Goal: Task Accomplishment & Management: Manage account settings

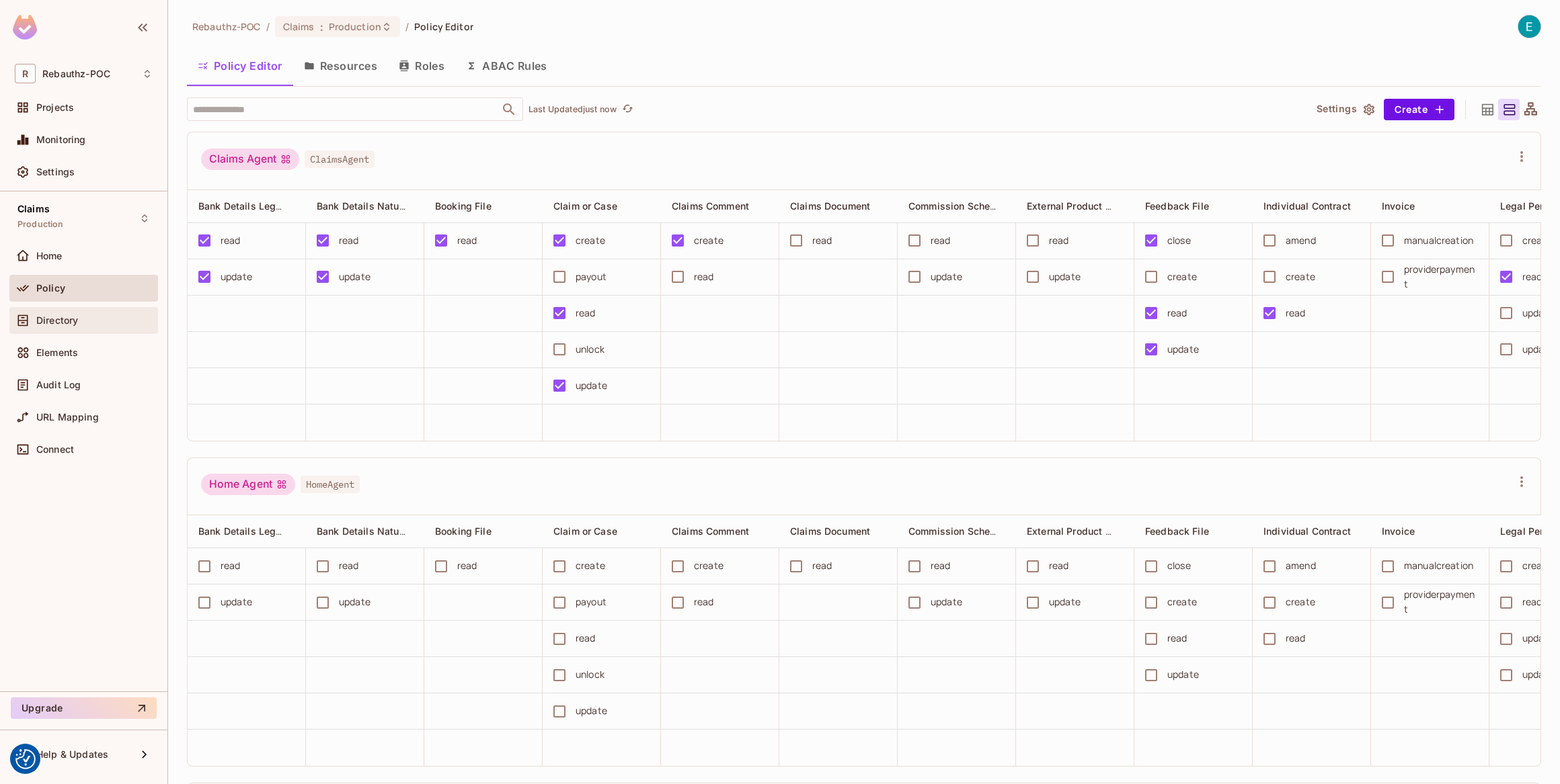
click at [63, 320] on span "Directory" at bounding box center [56, 320] width 42 height 11
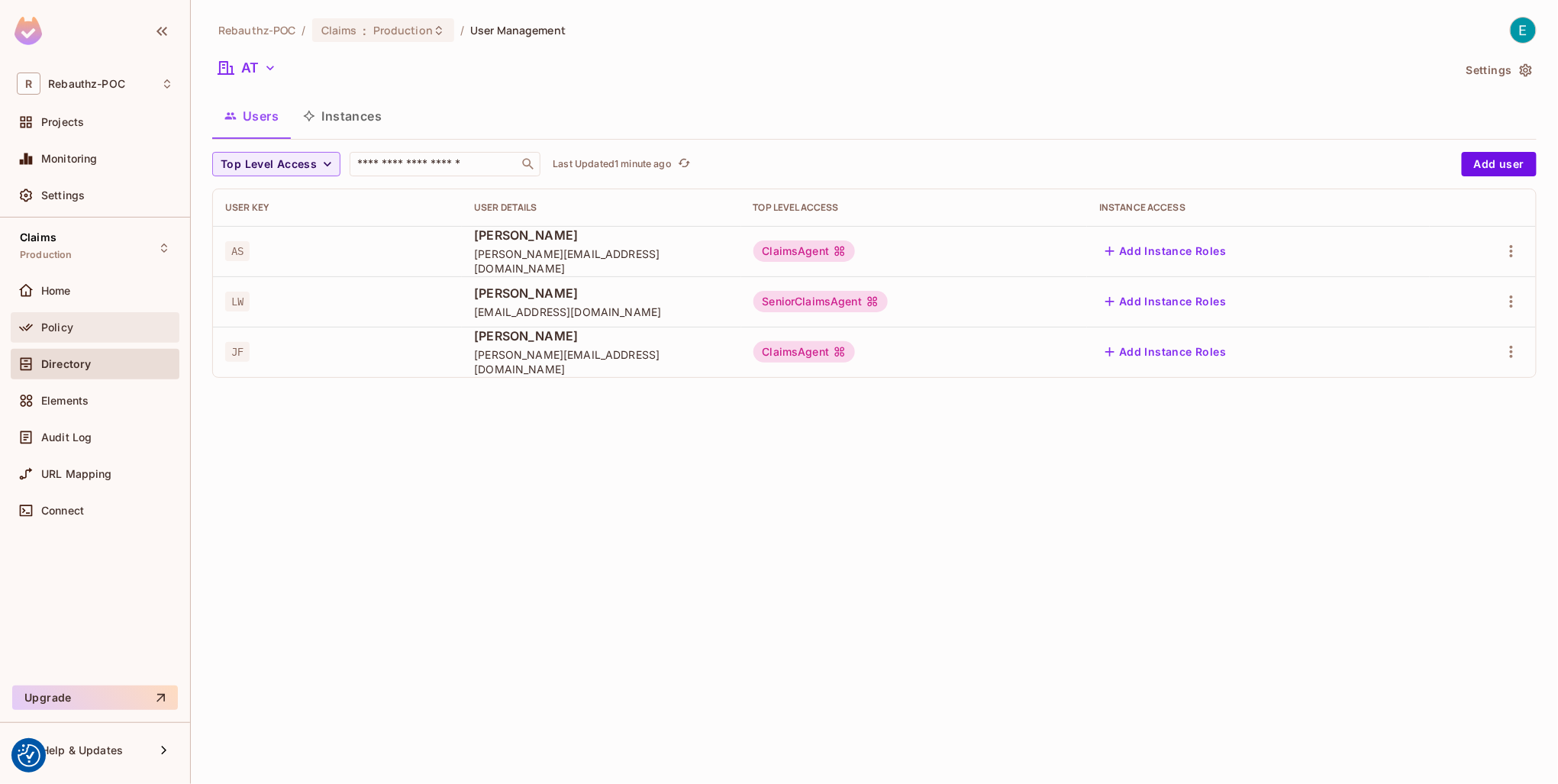
click at [45, 331] on span "Policy" at bounding box center [57, 327] width 32 height 12
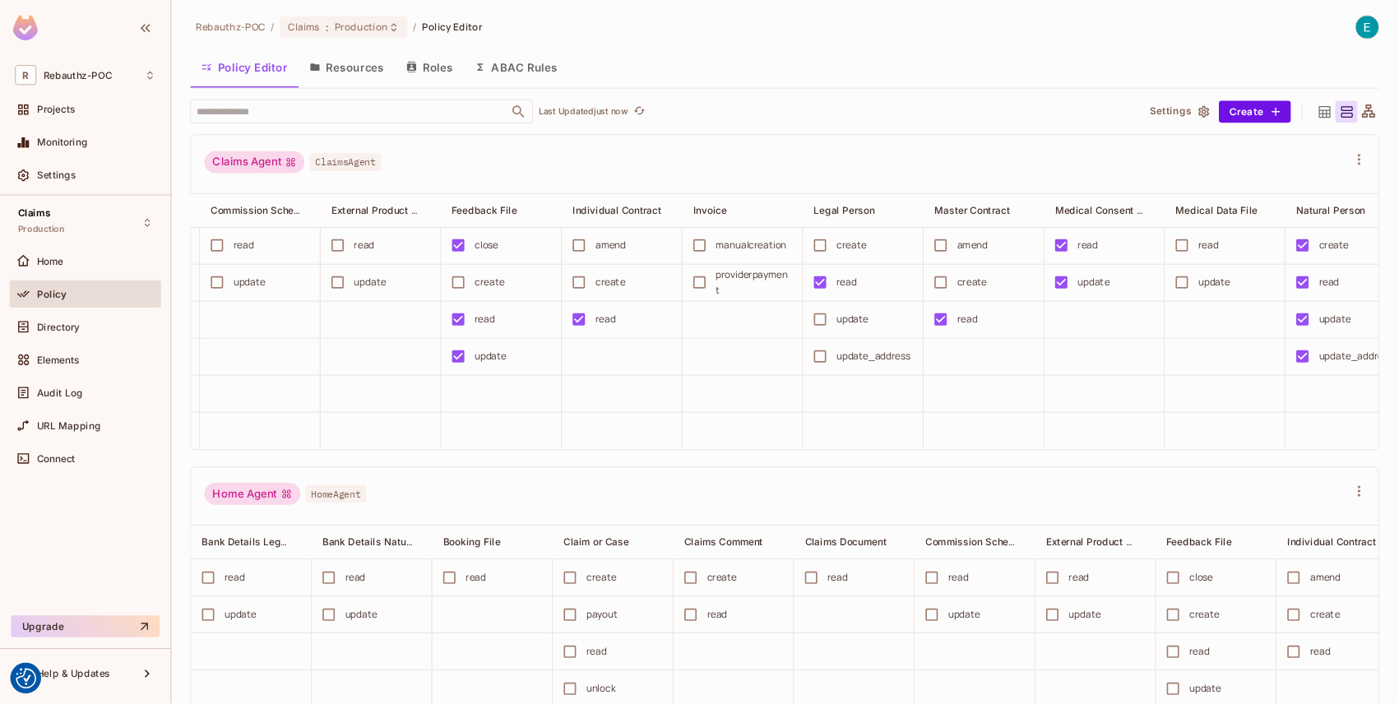
scroll to position [0, 897]
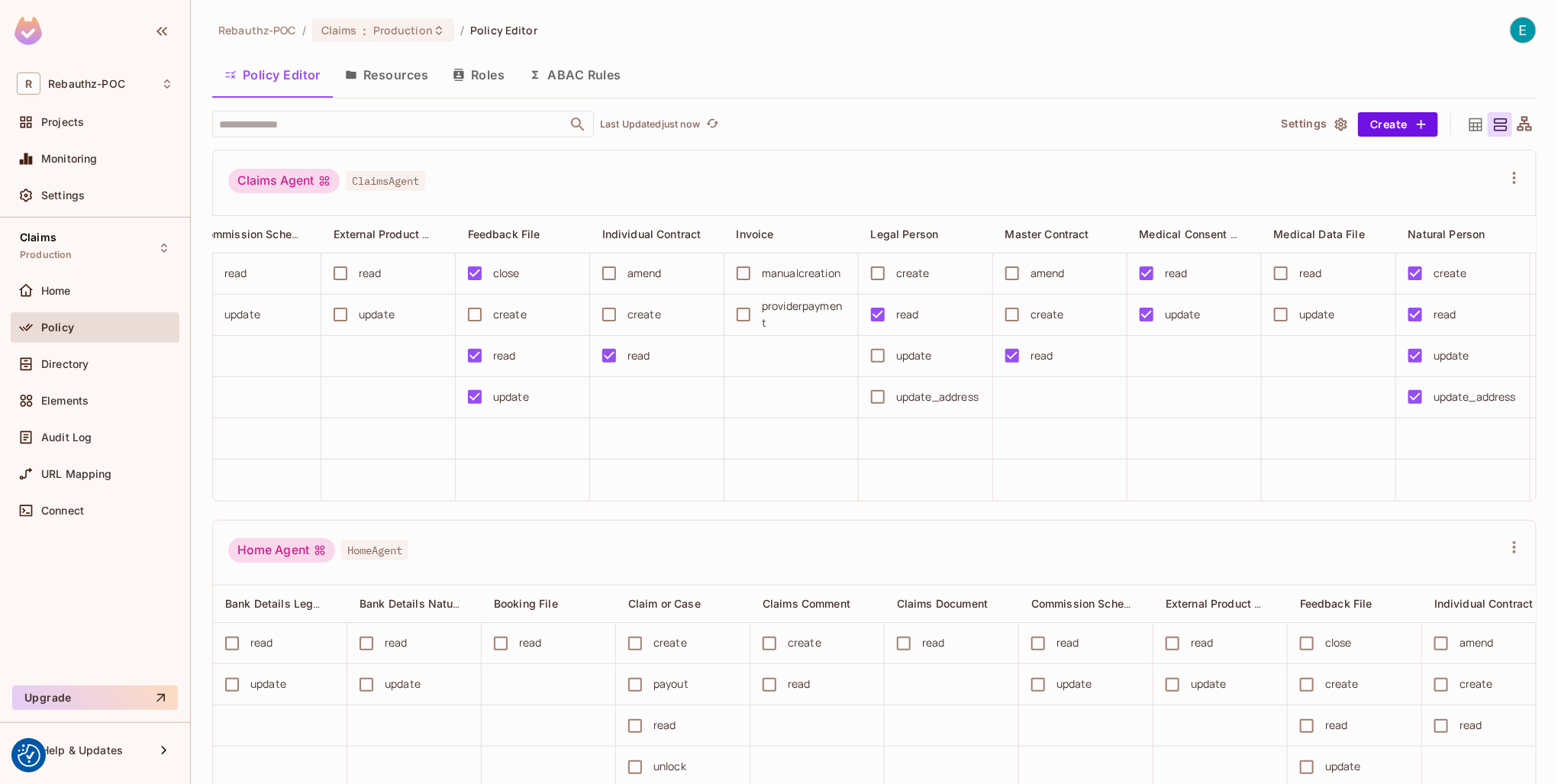
click at [461, 74] on icon "button" at bounding box center [458, 74] width 10 height 12
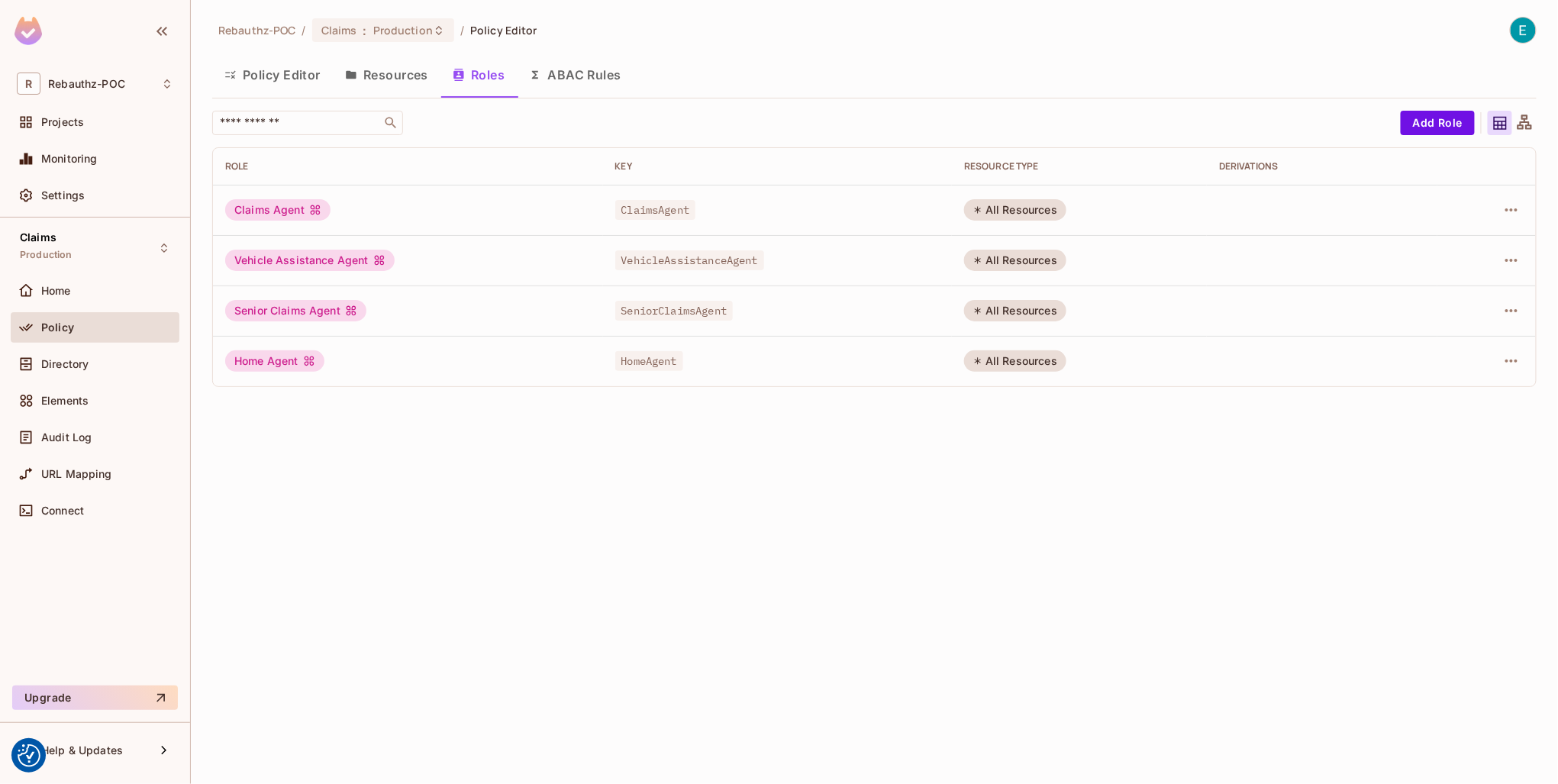
click at [418, 78] on button "Resources" at bounding box center [387, 74] width 108 height 38
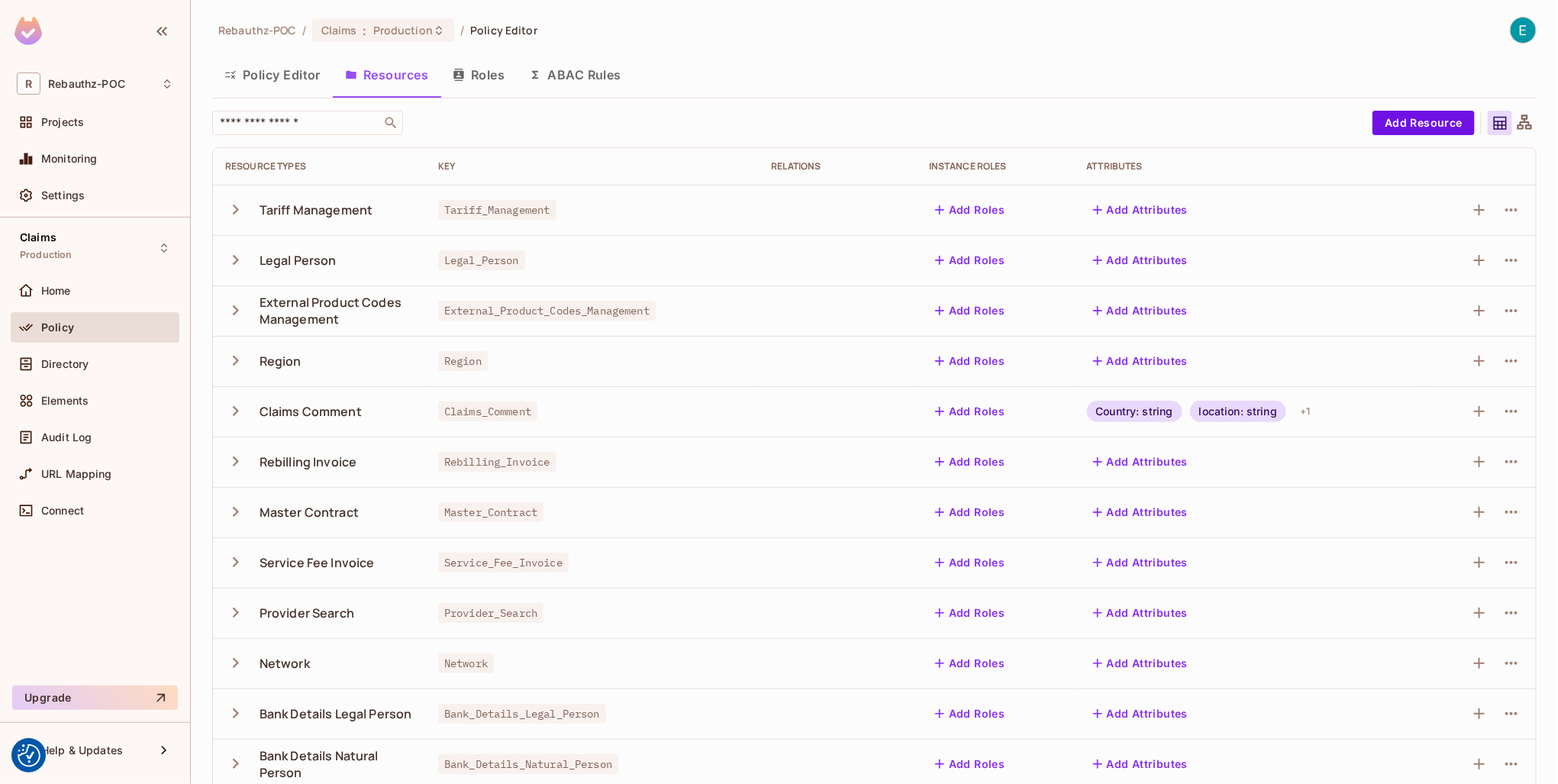
click at [277, 88] on button "Policy Editor" at bounding box center [273, 74] width 121 height 38
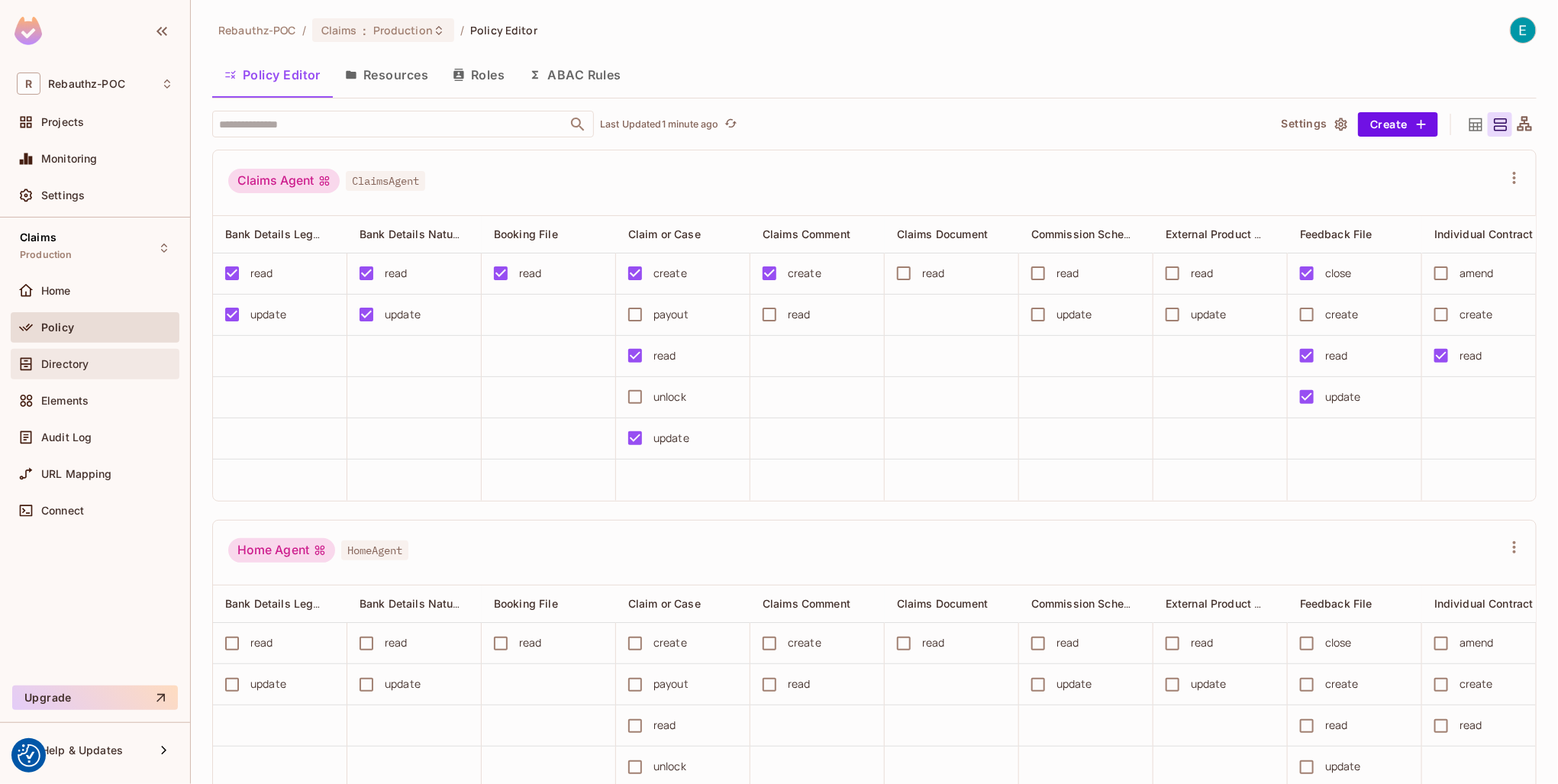
click at [76, 375] on div "Directory" at bounding box center [96, 364] width 169 height 31
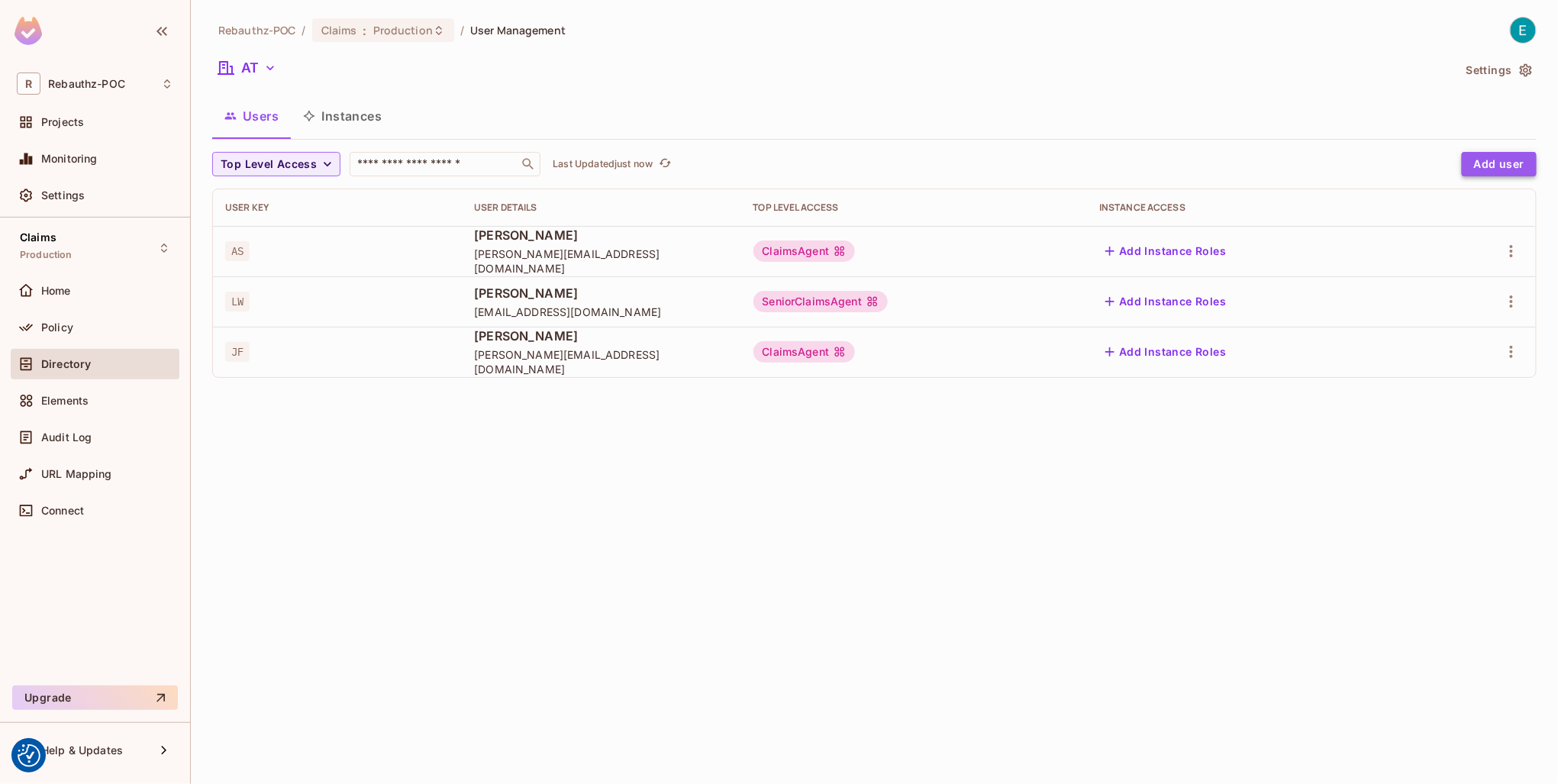
click at [1509, 165] on button "Add user" at bounding box center [1500, 164] width 75 height 24
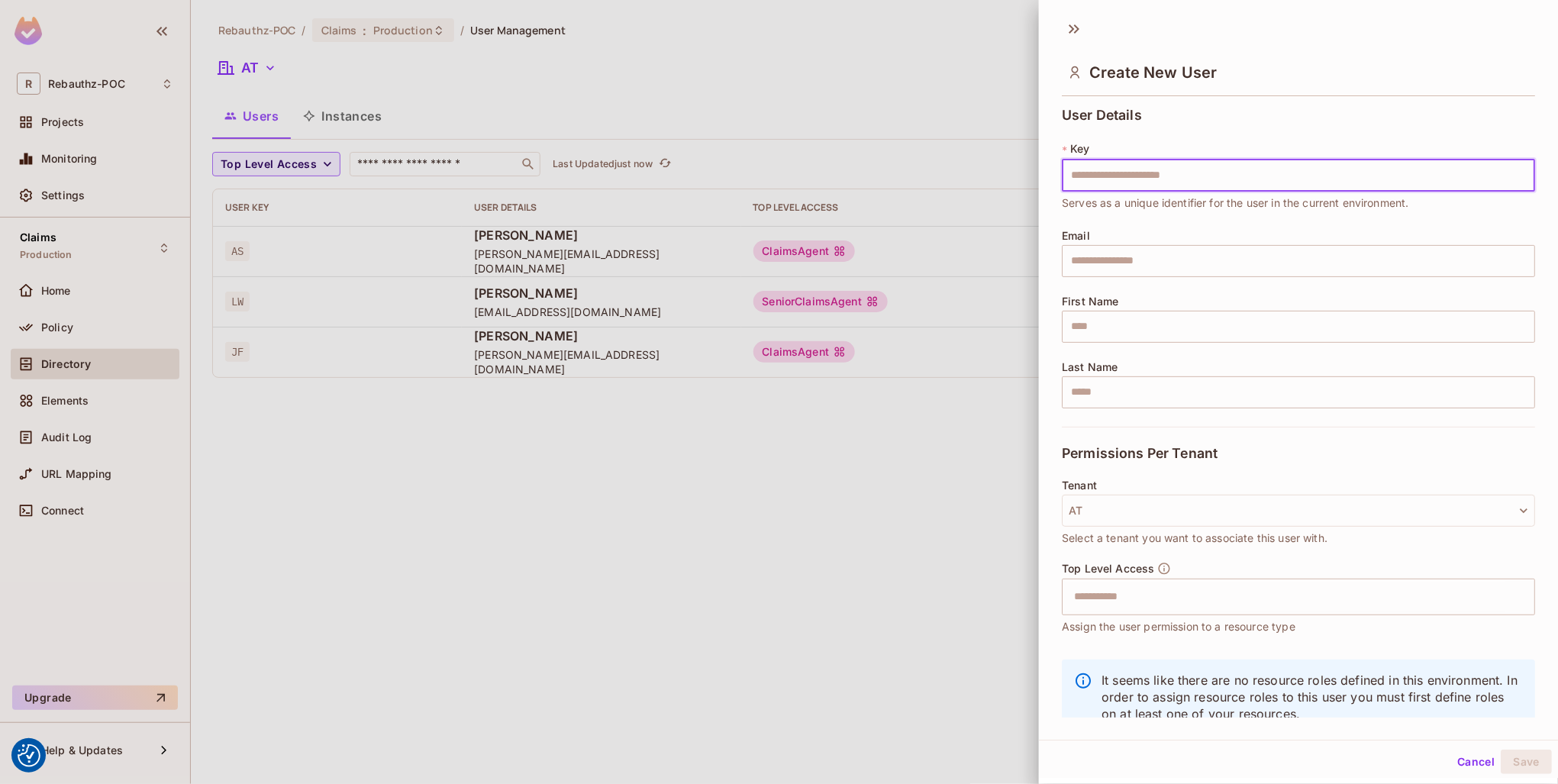
click at [1462, 765] on button "Cancel" at bounding box center [1475, 762] width 49 height 24
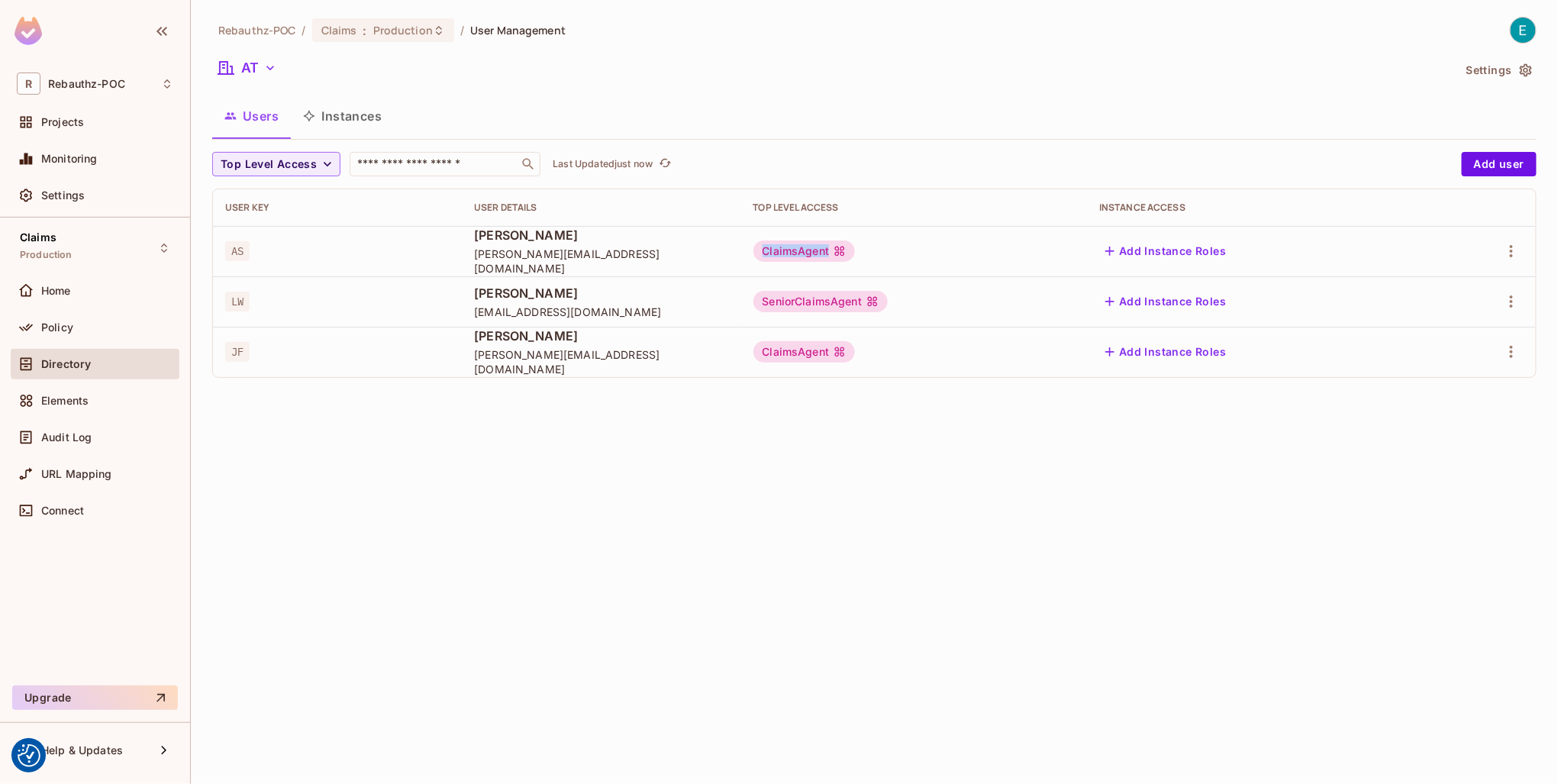
drag, startPoint x: 737, startPoint y: 250, endPoint x: 811, endPoint y: 251, distance: 74.0
click at [811, 251] on div "ClaimsAgent" at bounding box center [914, 251] width 322 height 21
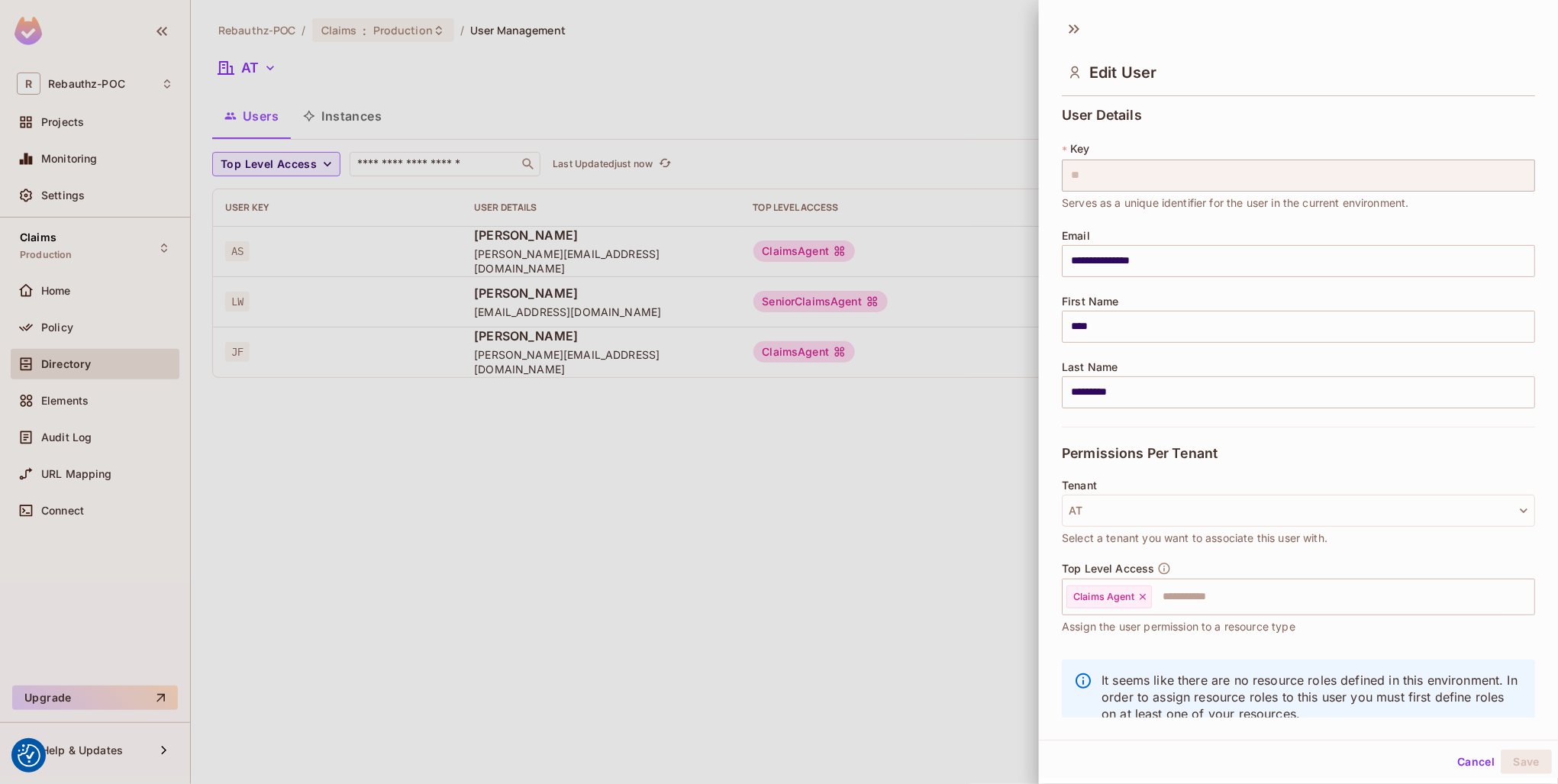
click at [691, 423] on div at bounding box center [779, 392] width 1558 height 784
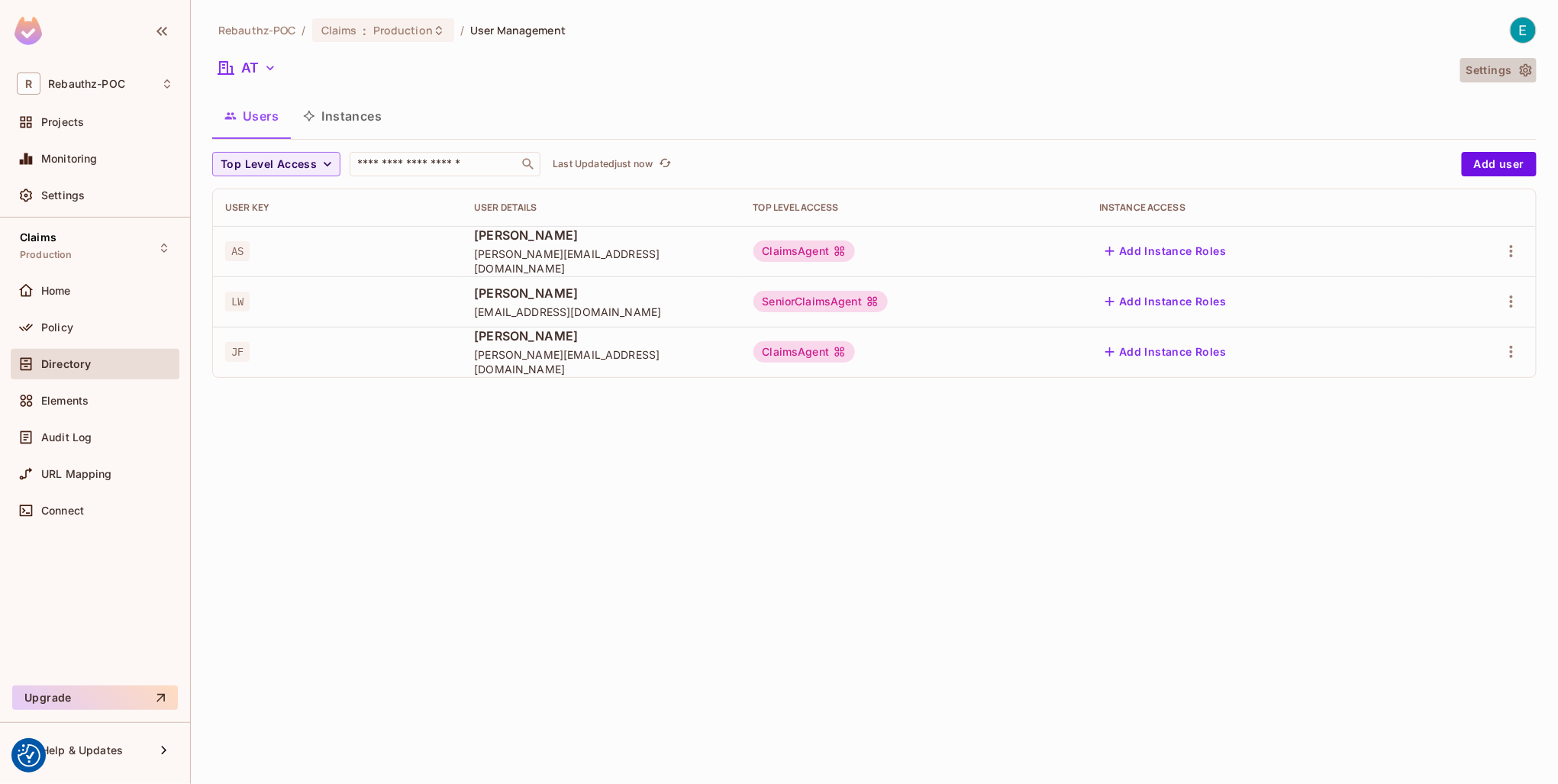
click at [1526, 69] on icon "button" at bounding box center [1526, 70] width 15 height 15
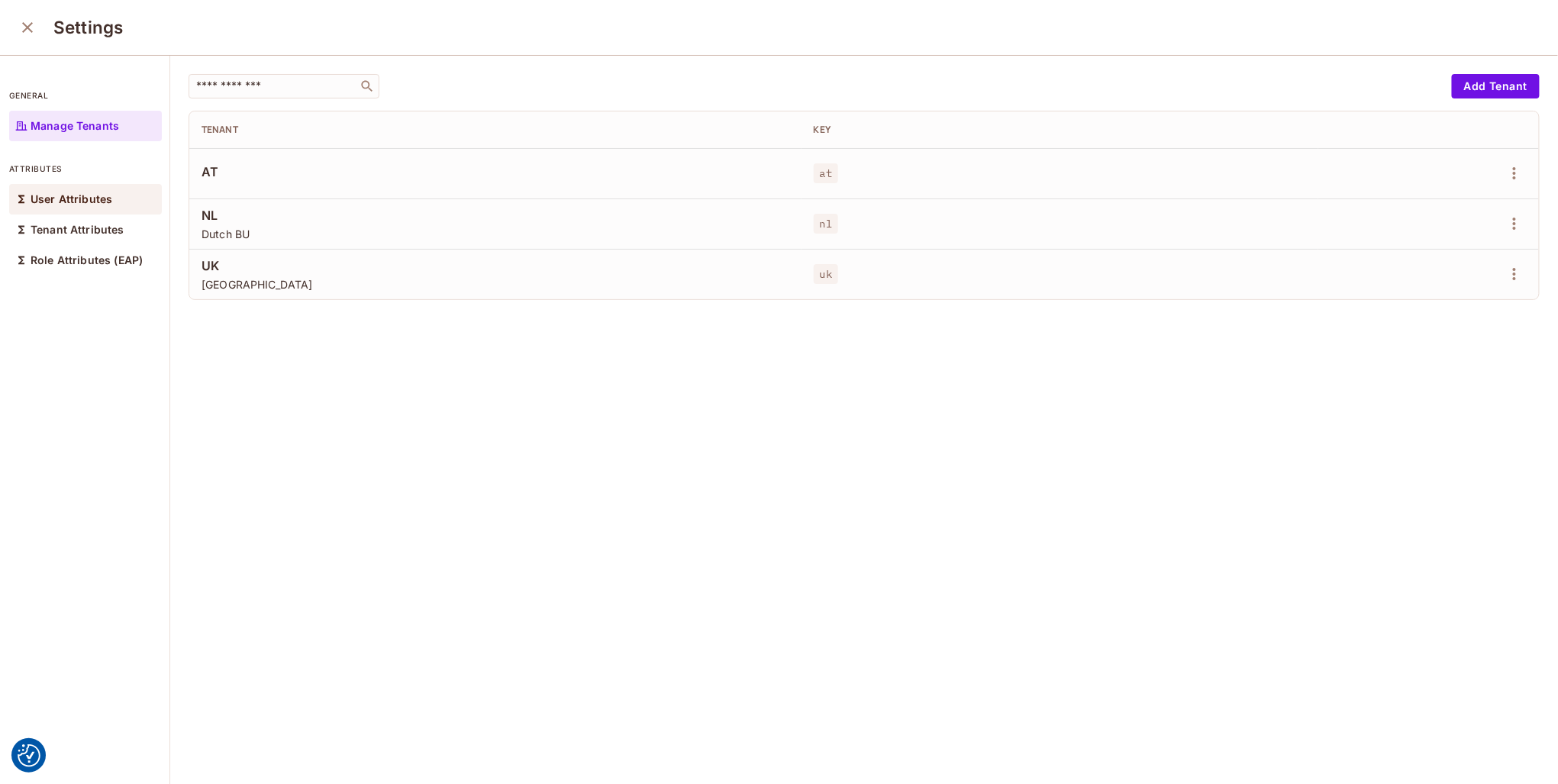
click at [71, 205] on div "User Attributes" at bounding box center [85, 199] width 153 height 31
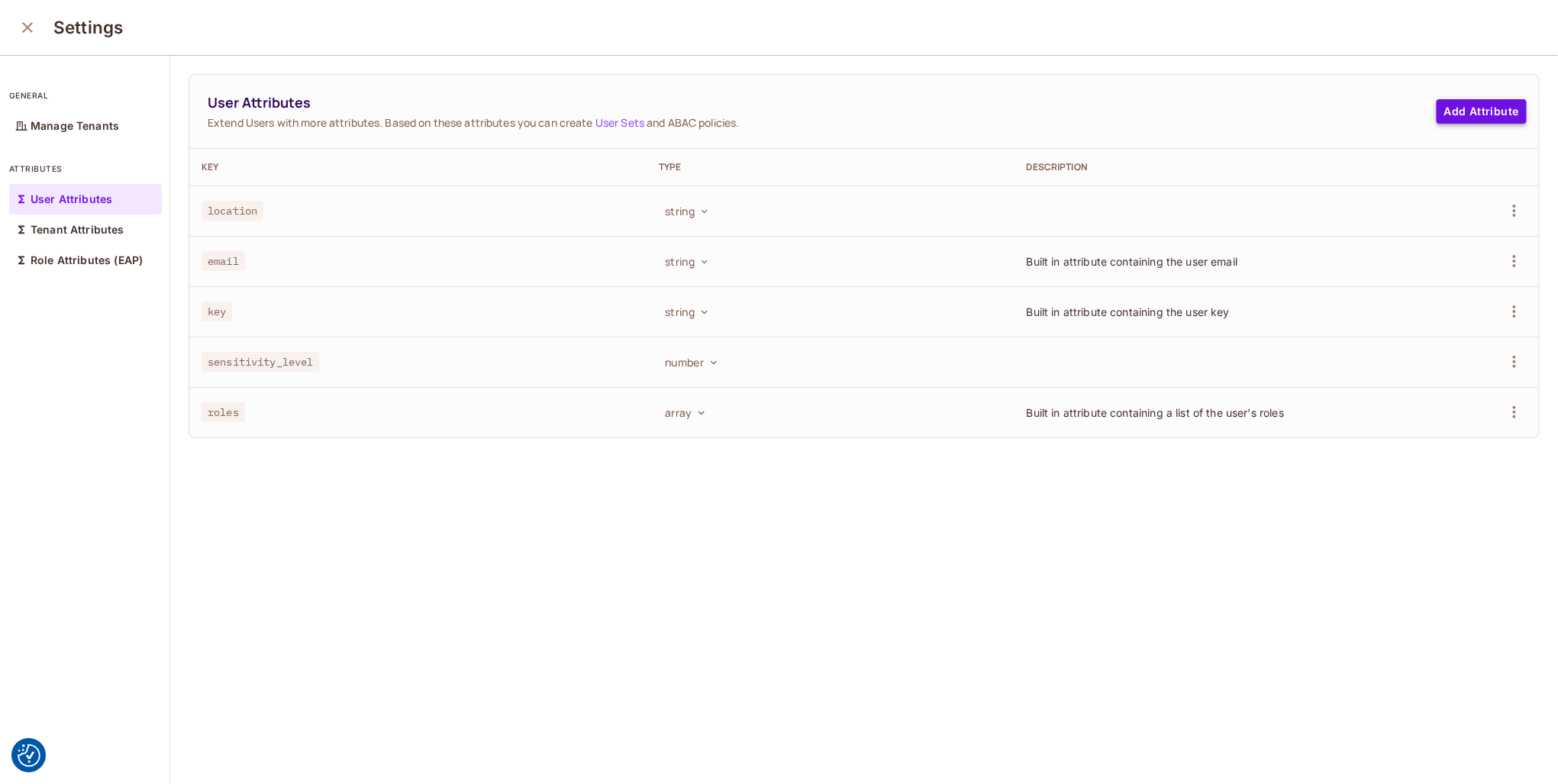
click at [1453, 111] on button "Add Attribute" at bounding box center [1481, 111] width 90 height 24
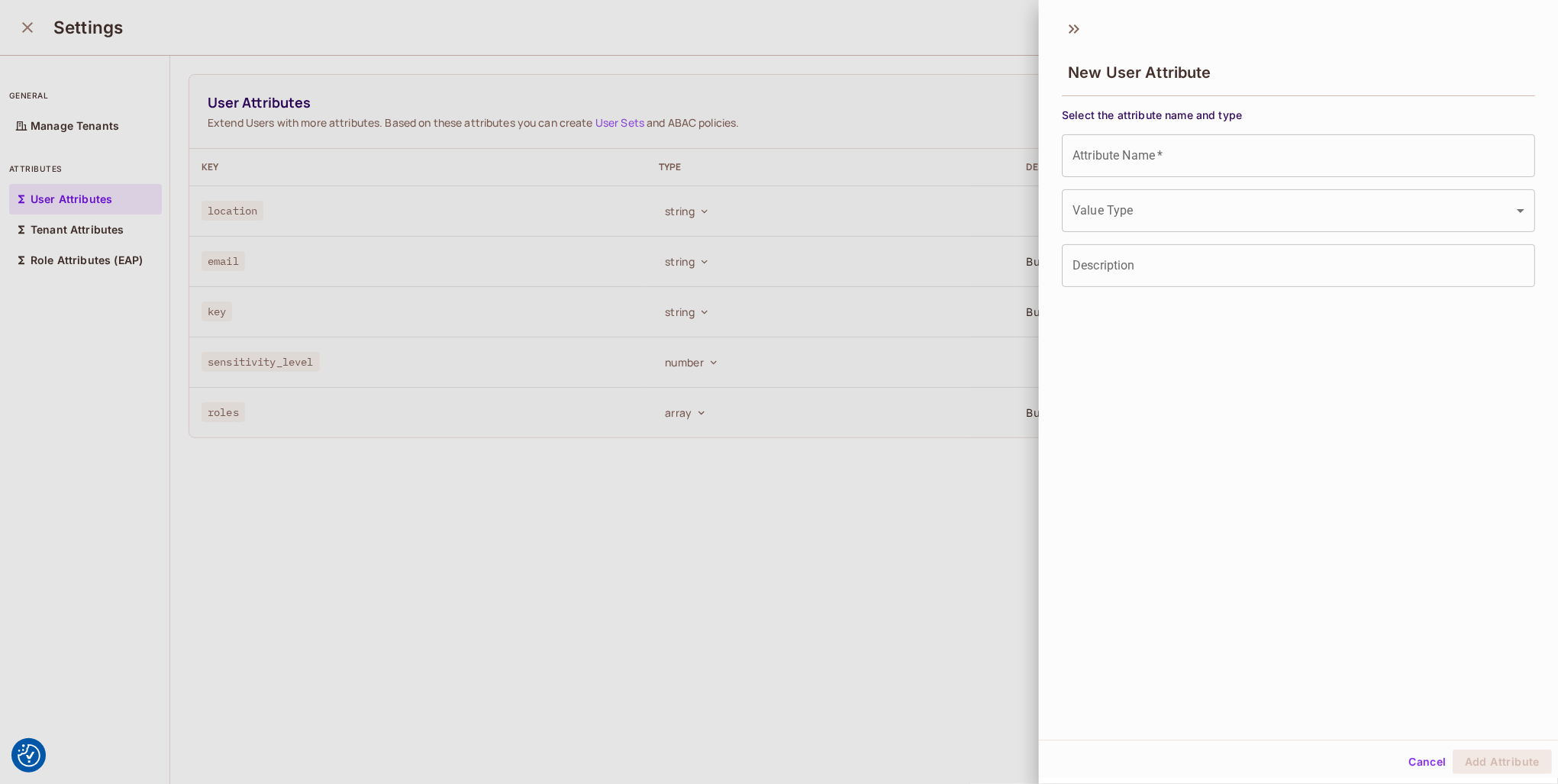
click at [921, 222] on div at bounding box center [779, 392] width 1558 height 784
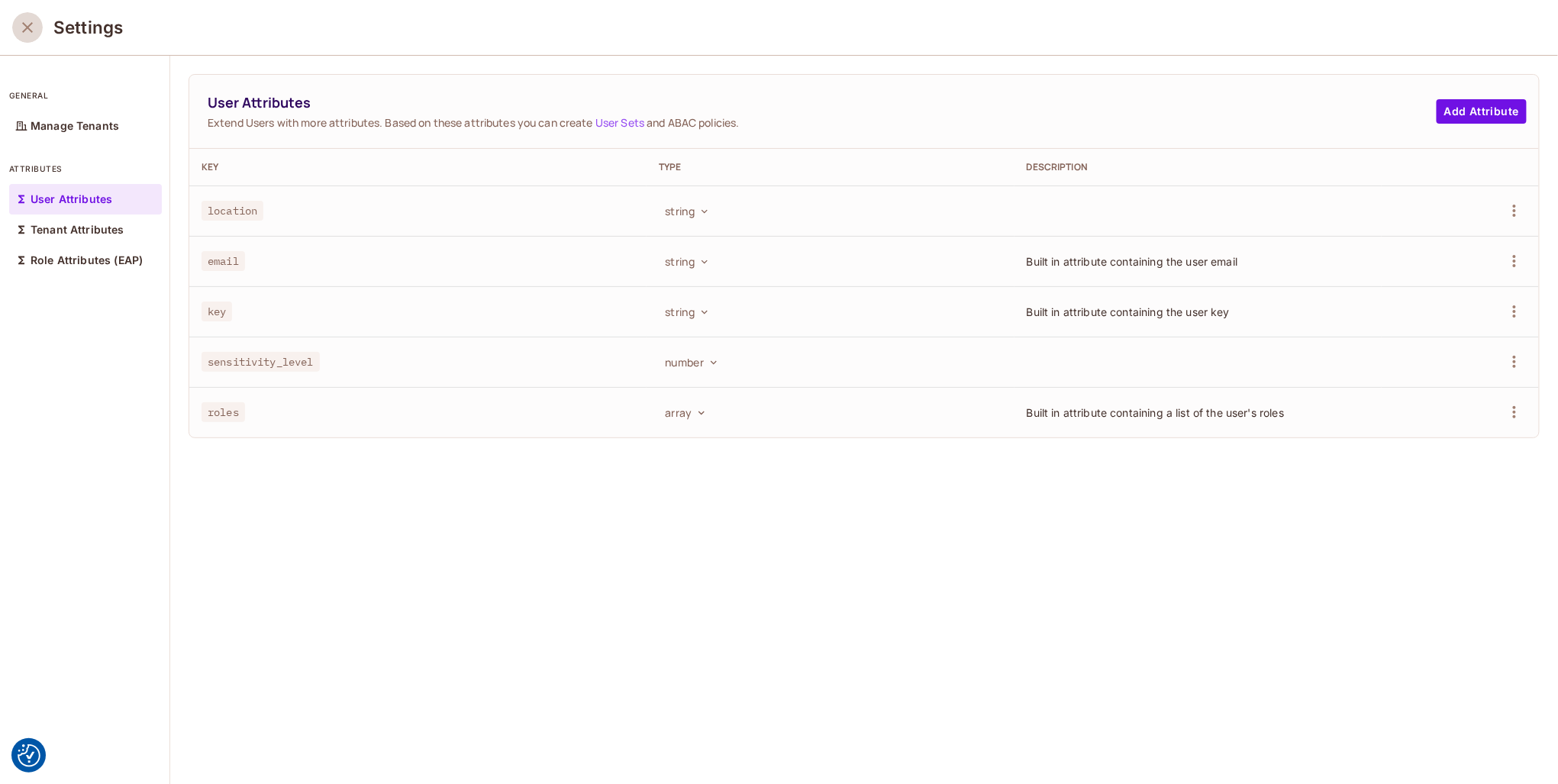
click at [26, 28] on icon "close" at bounding box center [28, 28] width 11 height 11
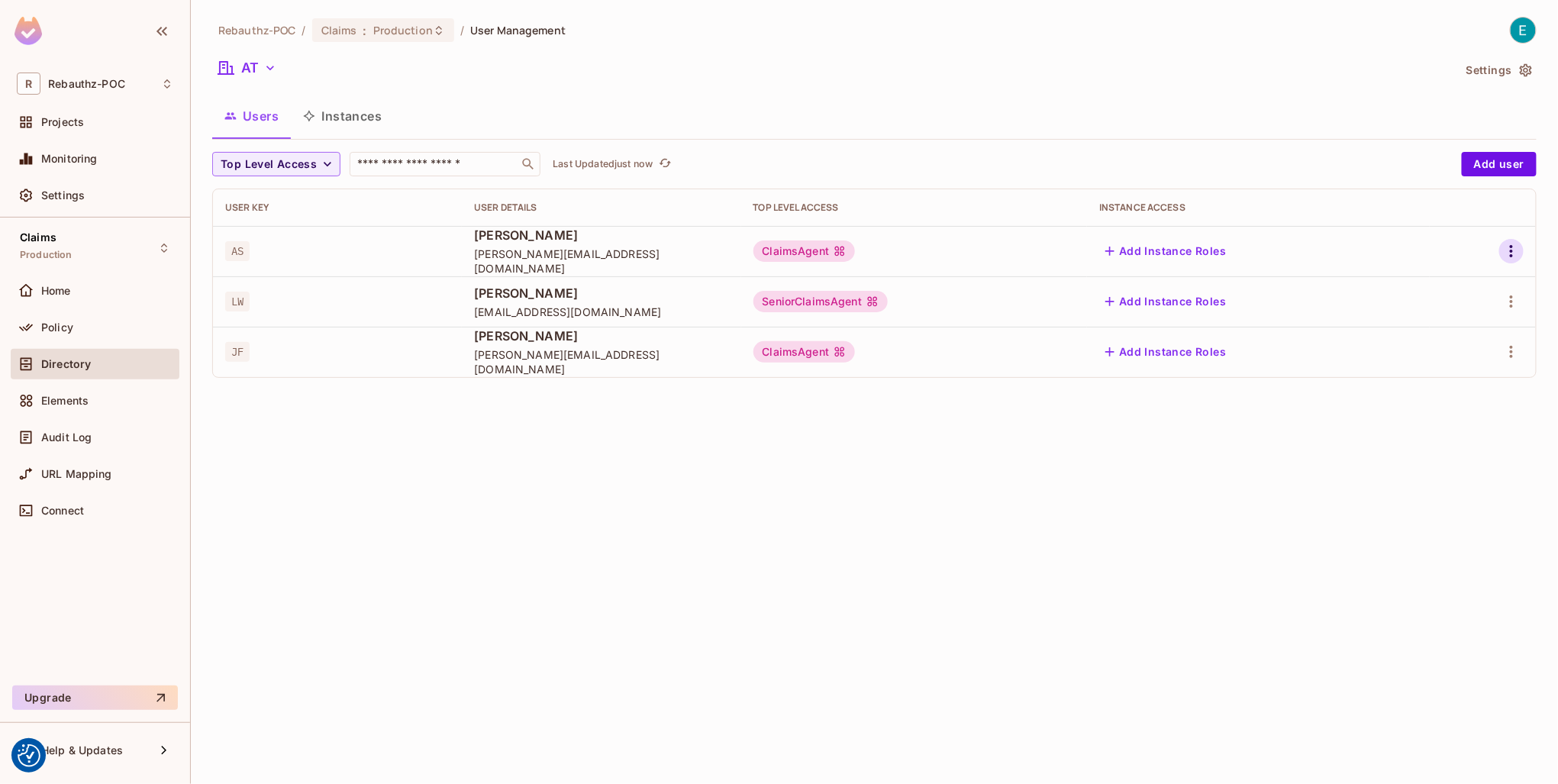
click at [1513, 250] on icon "button" at bounding box center [1511, 251] width 3 height 12
click at [1450, 315] on div "Edit Attributes" at bounding box center [1459, 319] width 75 height 15
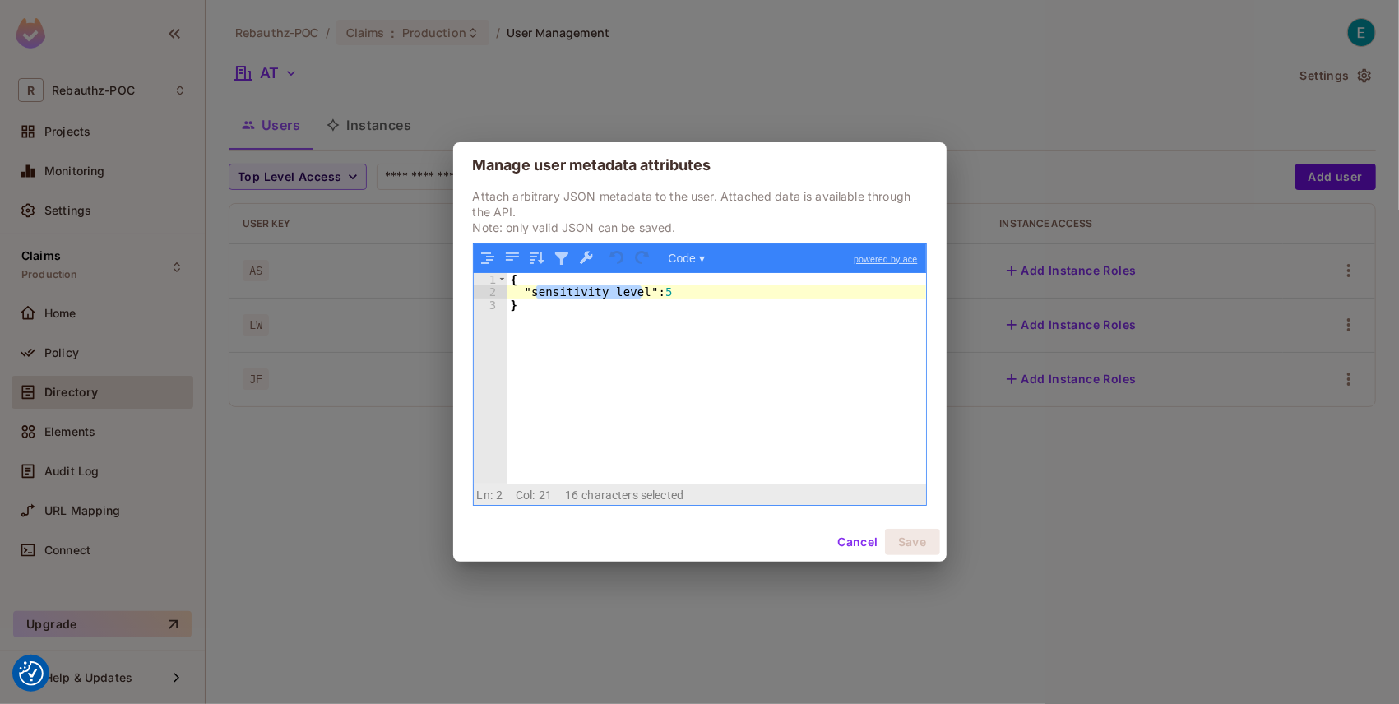
drag, startPoint x: 539, startPoint y: 290, endPoint x: 643, endPoint y: 296, distance: 103.8
click at [643, 296] on div "{ "sensitivity_level" : 5 }" at bounding box center [717, 391] width 419 height 237
click at [581, 299] on div "{ "sensitivity_level" : 5 }" at bounding box center [717, 391] width 419 height 237
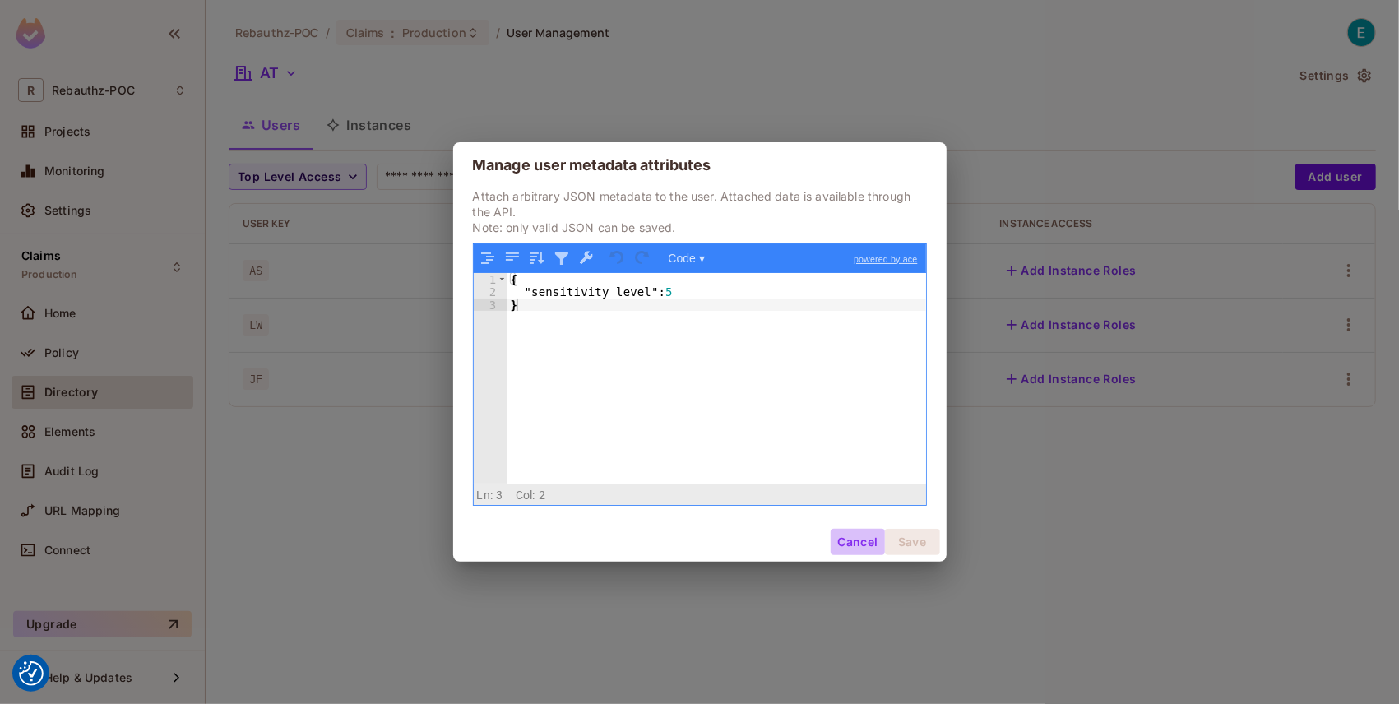
click at [859, 541] on button "Cancel" at bounding box center [857, 542] width 53 height 26
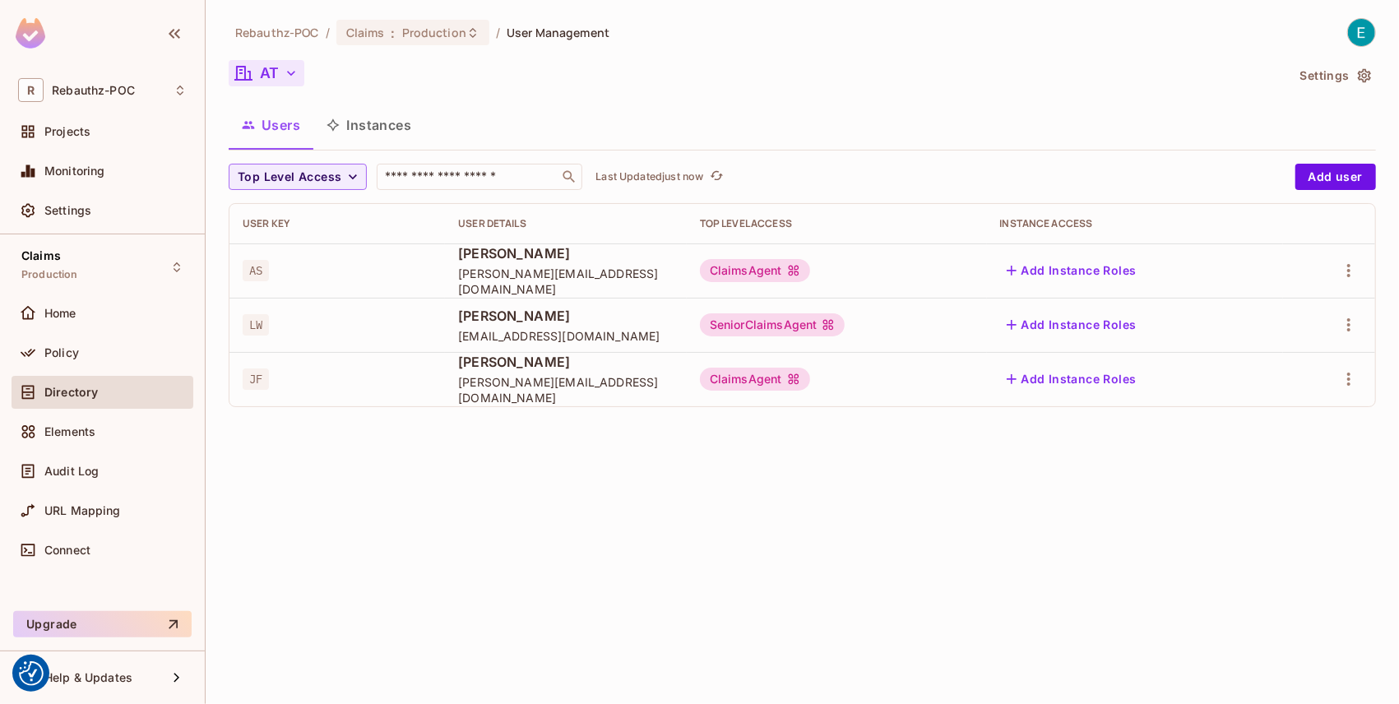
click at [293, 77] on icon "button" at bounding box center [291, 73] width 16 height 16
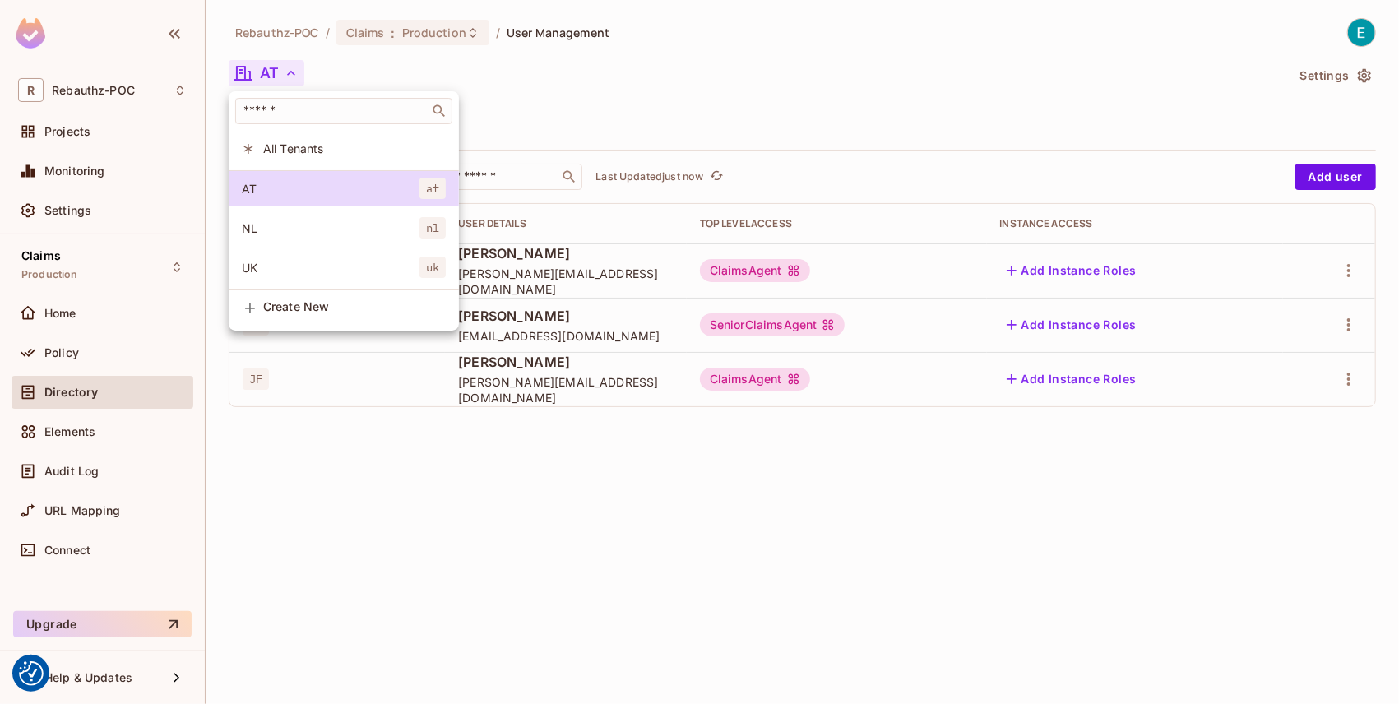
click at [695, 59] on div at bounding box center [699, 352] width 1399 height 704
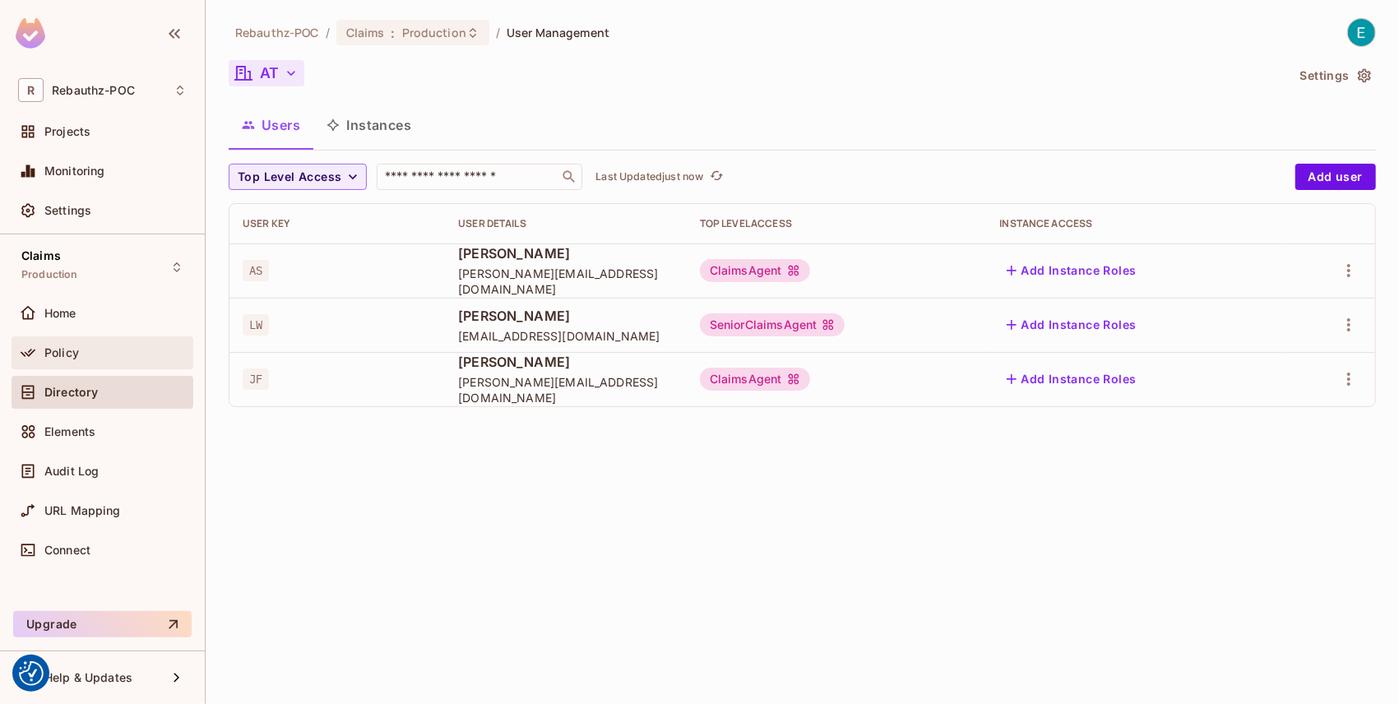
click at [100, 360] on div "Policy" at bounding box center [102, 353] width 169 height 20
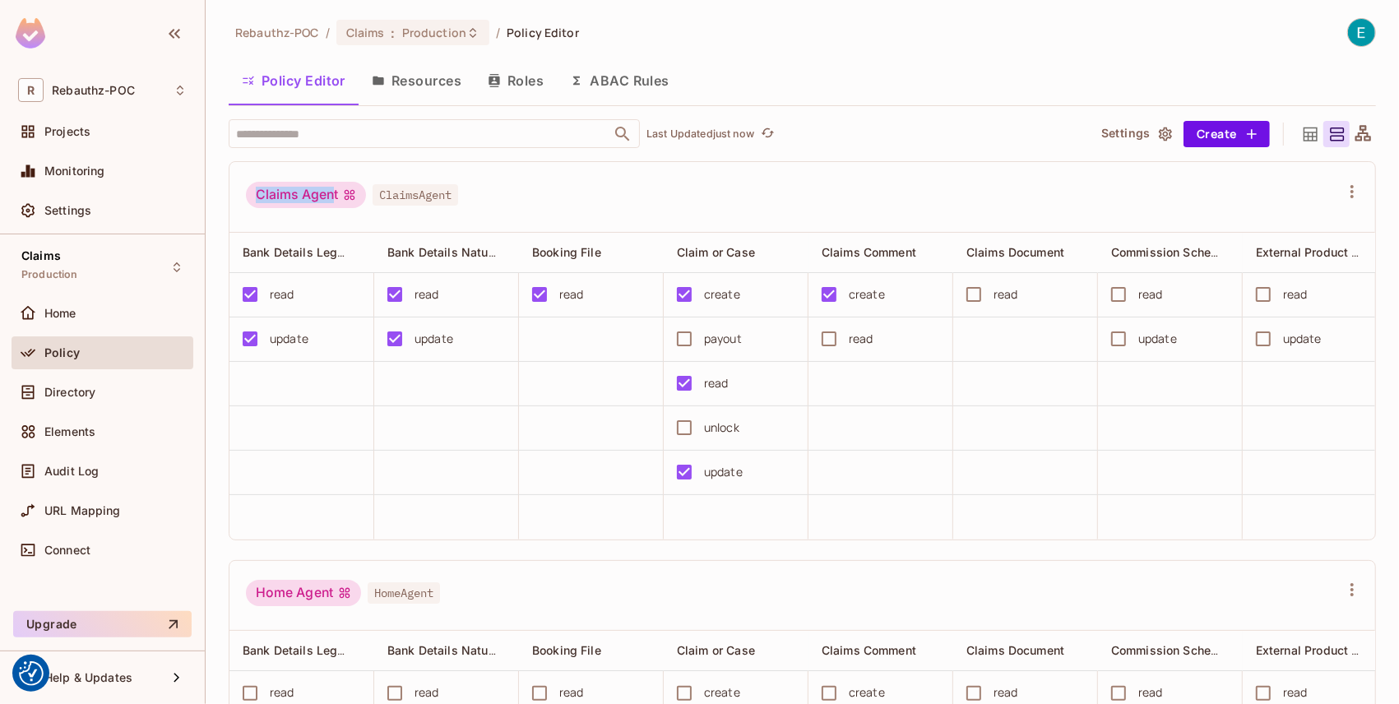
drag, startPoint x: 258, startPoint y: 191, endPoint x: 331, endPoint y: 196, distance: 72.6
click at [331, 196] on div "Claims Agent" at bounding box center [306, 195] width 120 height 26
click at [515, 90] on button "Roles" at bounding box center [516, 80] width 82 height 41
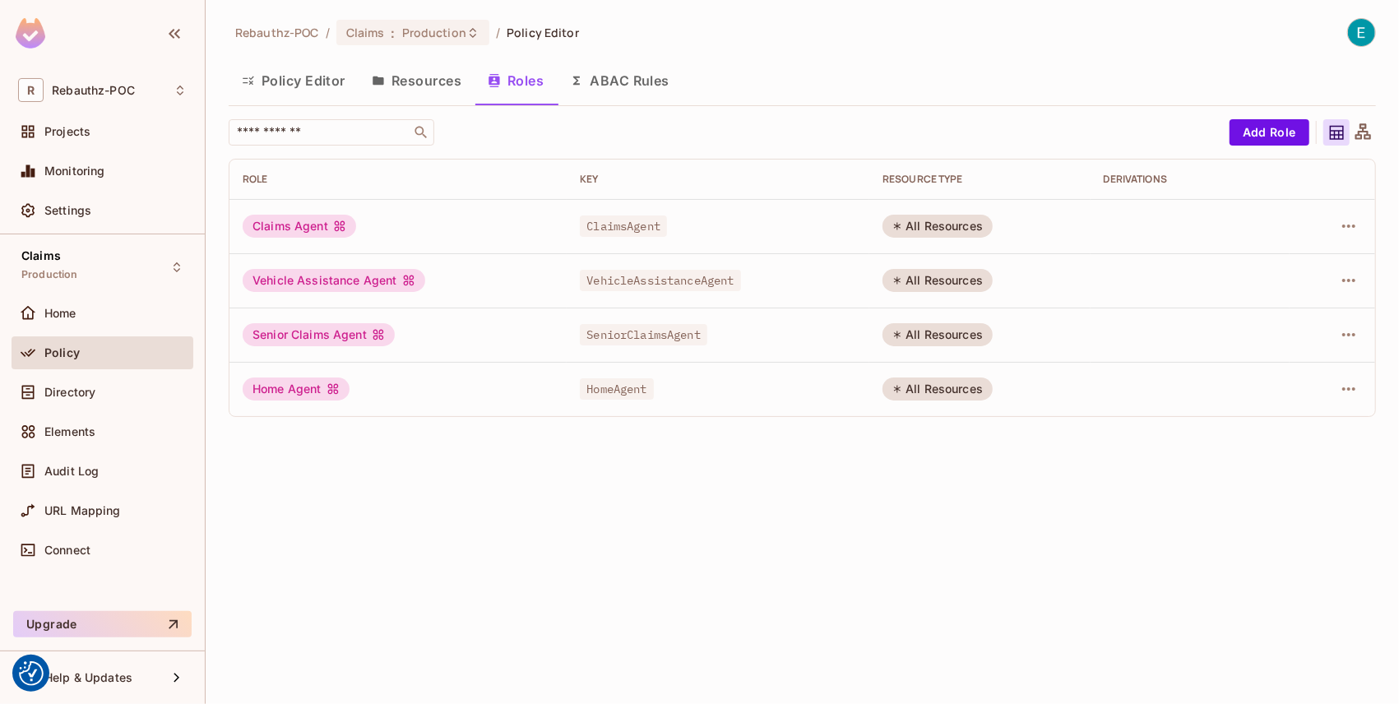
click at [312, 75] on button "Policy Editor" at bounding box center [294, 80] width 130 height 41
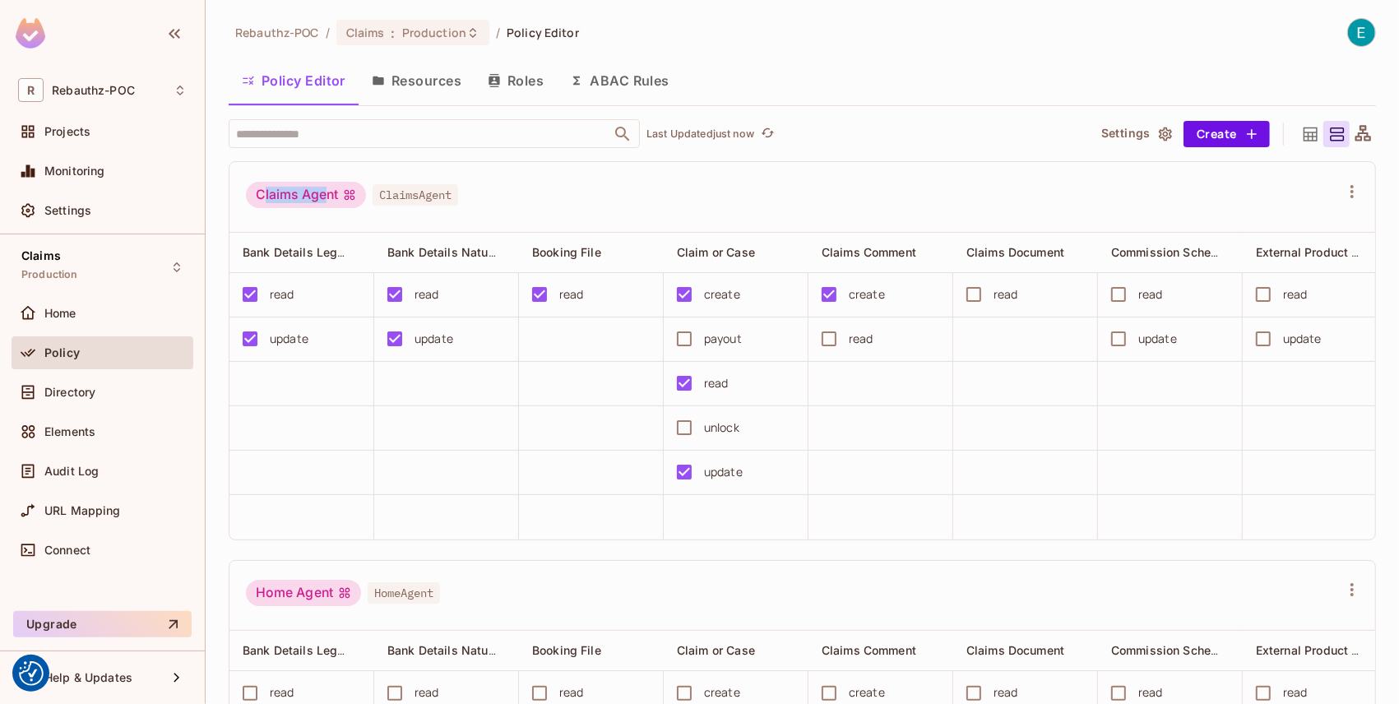
drag, startPoint x: 262, startPoint y: 193, endPoint x: 325, endPoint y: 195, distance: 62.5
click at [325, 195] on div "Claims Agent" at bounding box center [306, 195] width 120 height 26
click at [424, 85] on button "Resources" at bounding box center [417, 80] width 116 height 41
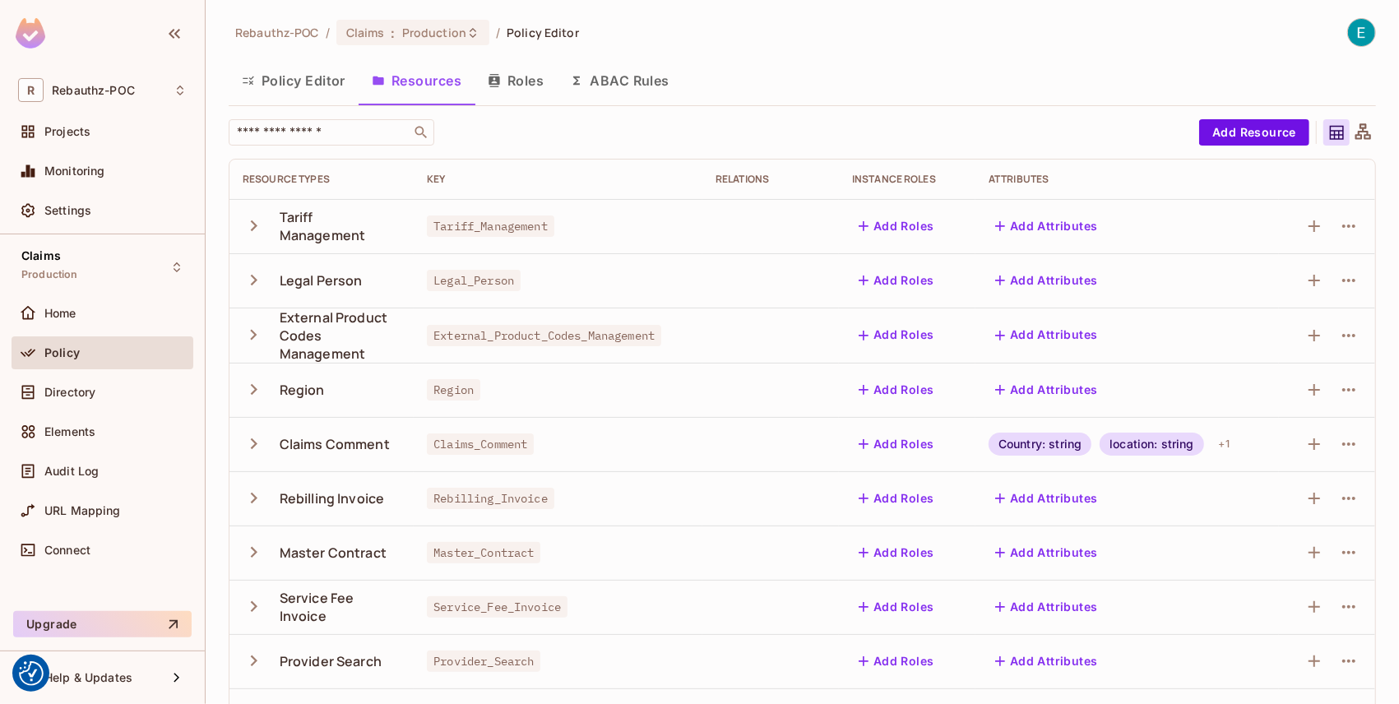
click at [322, 87] on button "Policy Editor" at bounding box center [294, 80] width 130 height 41
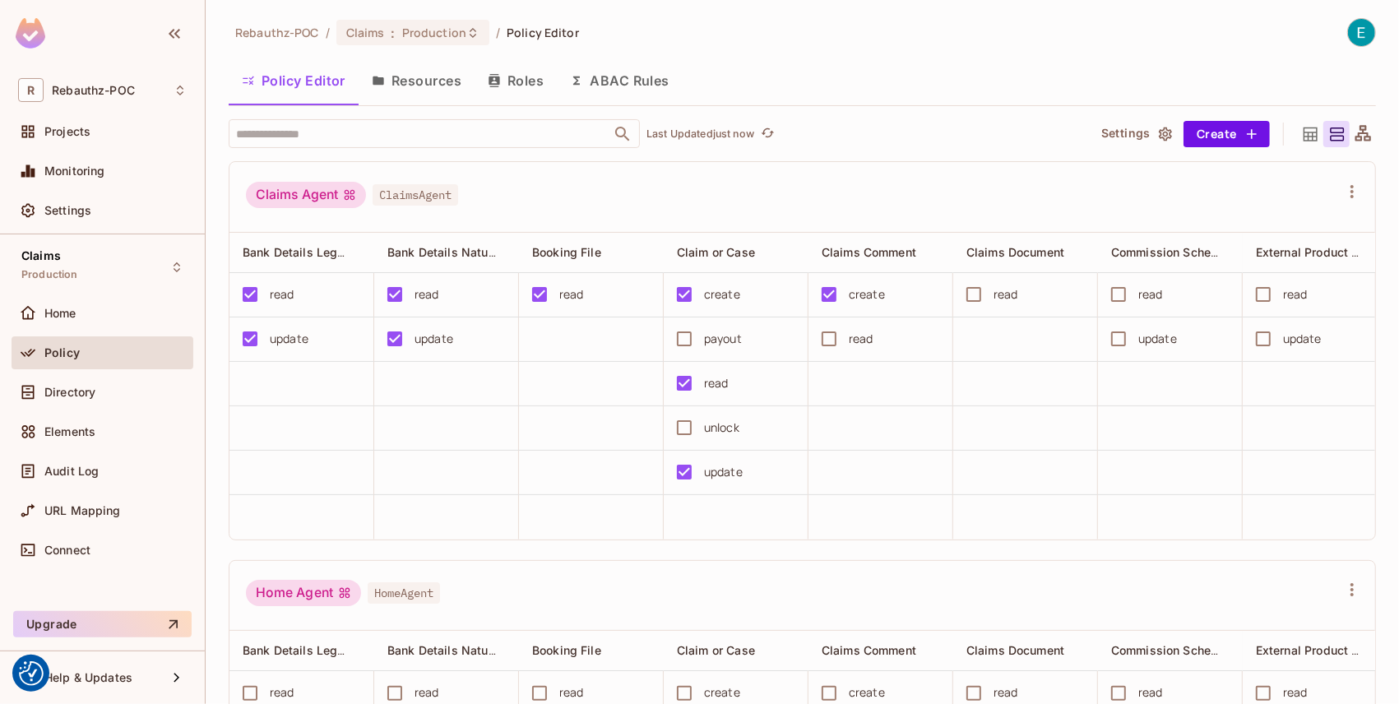
click at [629, 85] on button "ABAC Rules" at bounding box center [620, 80] width 126 height 41
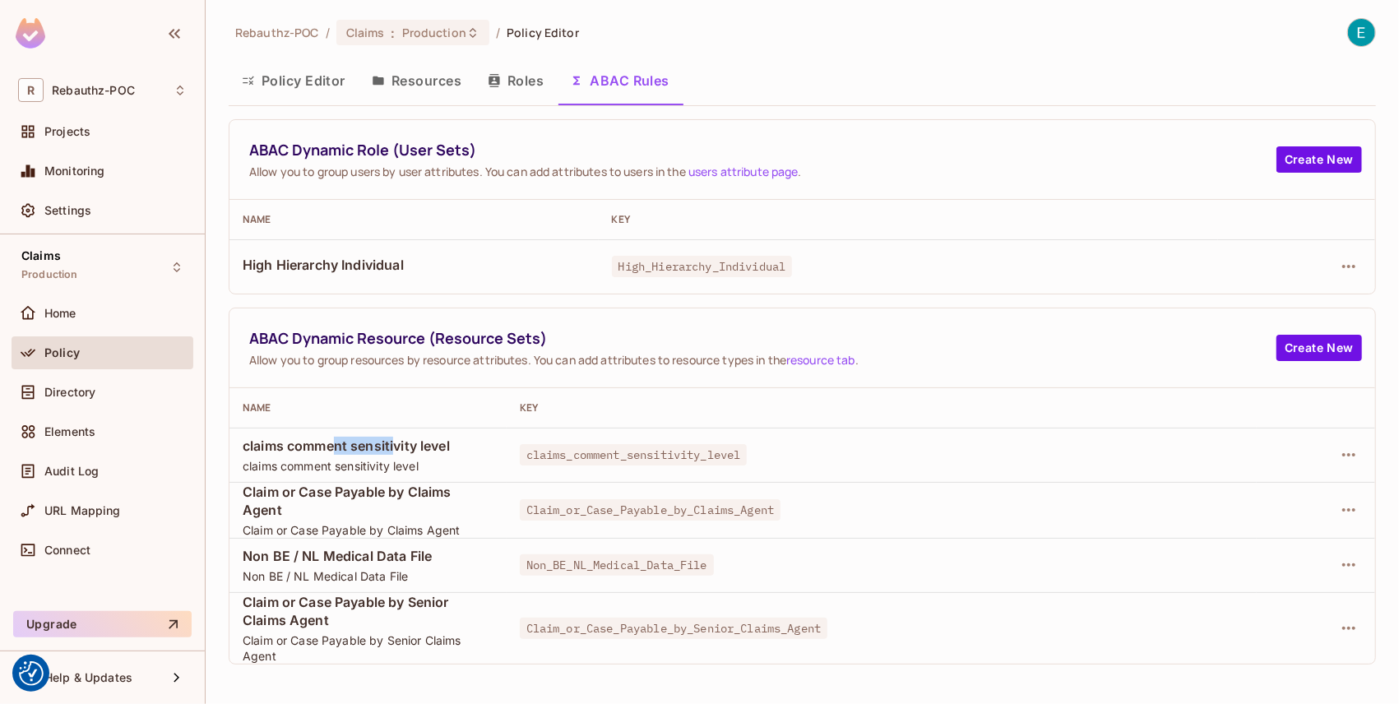
drag, startPoint x: 332, startPoint y: 445, endPoint x: 397, endPoint y: 449, distance: 64.3
click at [397, 449] on span "claims comment sensitivity level" at bounding box center [368, 446] width 251 height 18
click at [1344, 454] on icon "button" at bounding box center [1349, 454] width 13 height 3
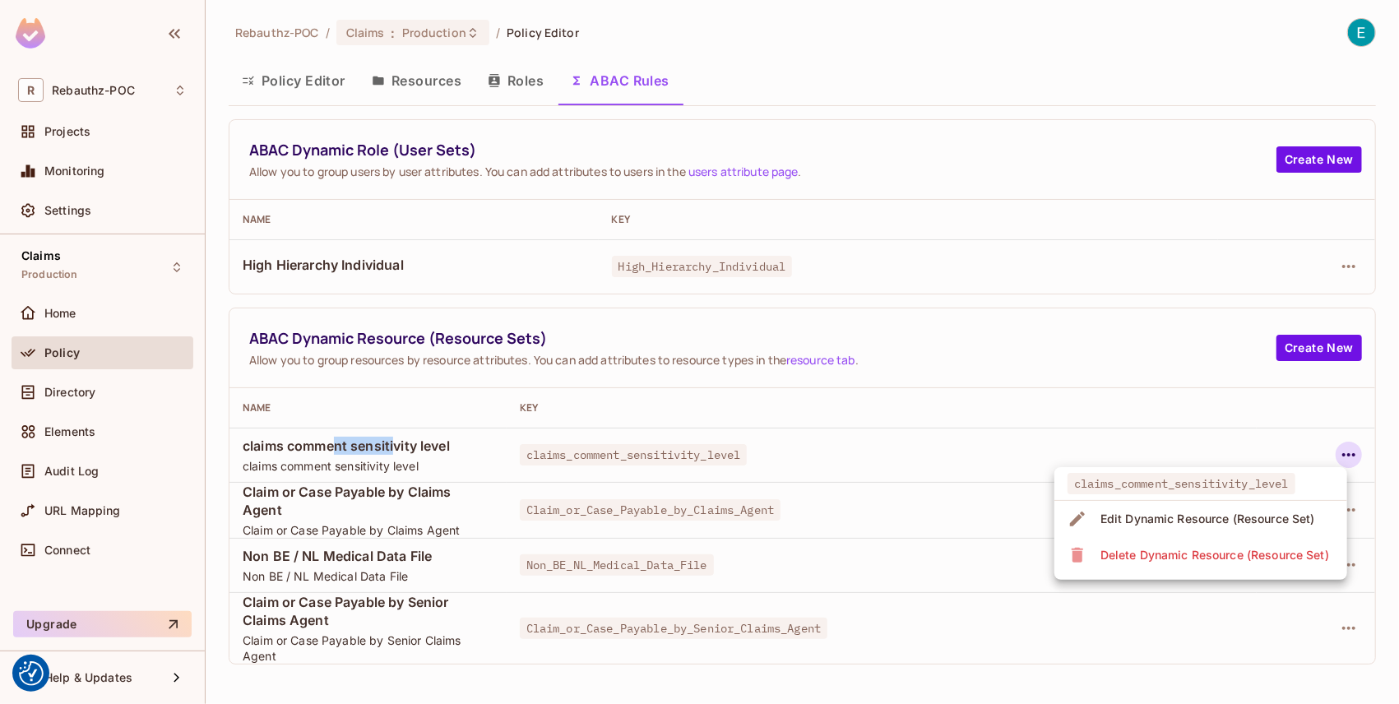
click at [1190, 523] on div "Edit Dynamic Resource (Resource Set)" at bounding box center [1208, 519] width 215 height 16
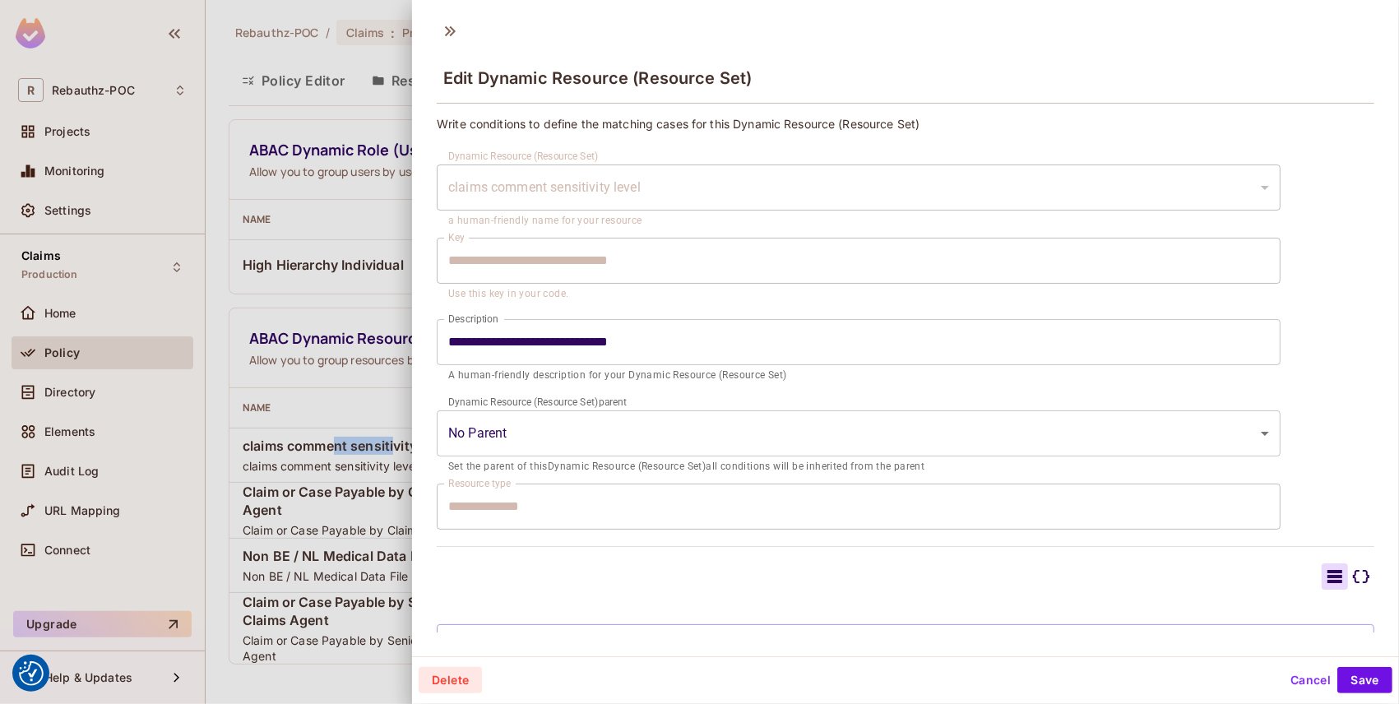
type input "**********"
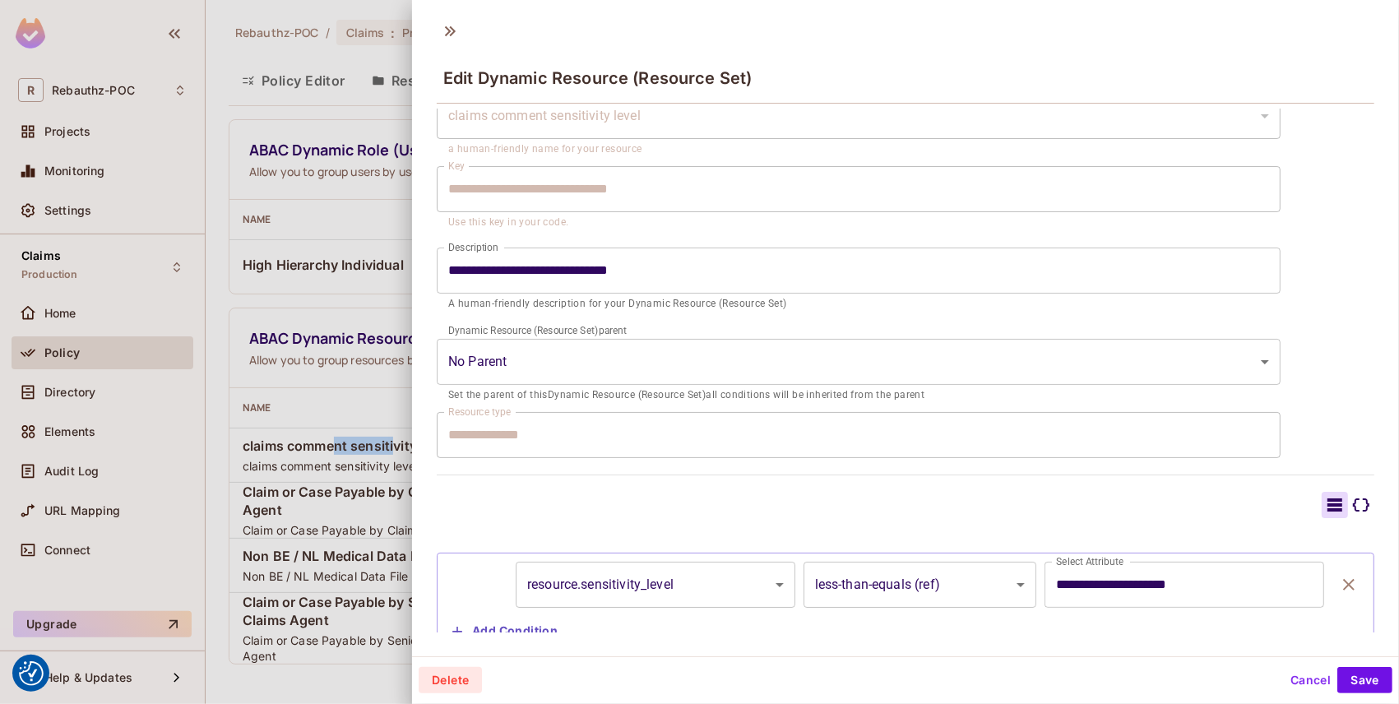
scroll to position [127, 0]
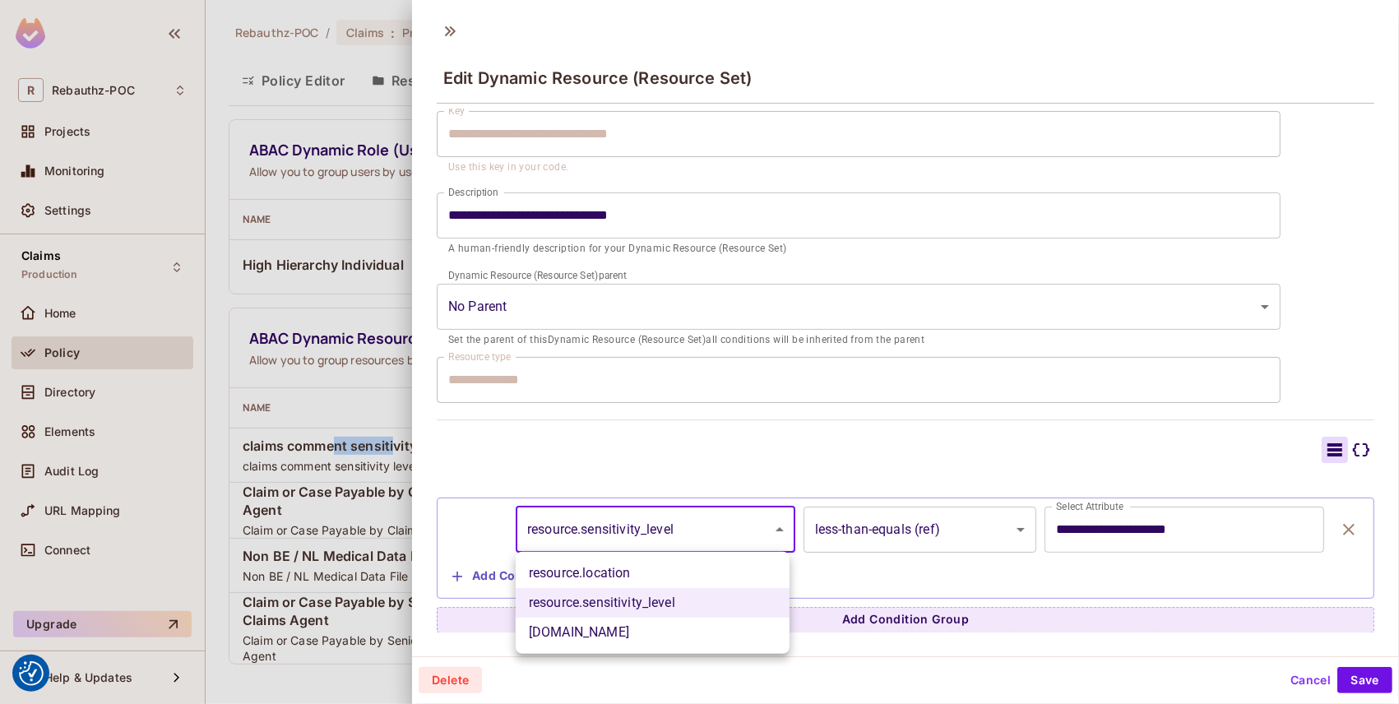
drag, startPoint x: 590, startPoint y: 527, endPoint x: 673, endPoint y: 529, distance: 83.1
click at [671, 530] on body "We use cookies to enhance your browsing experience, serve personalized ads or c…" at bounding box center [699, 352] width 1399 height 704
click at [731, 487] on div at bounding box center [699, 352] width 1399 height 704
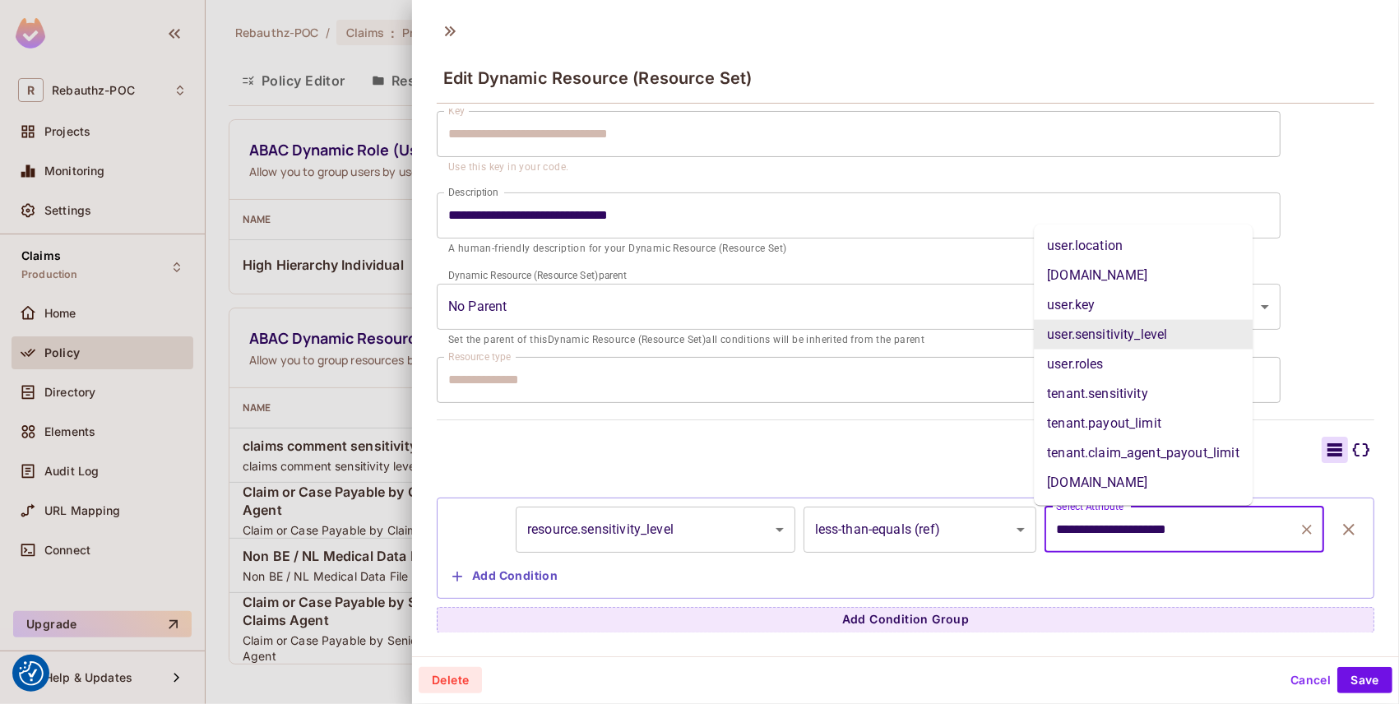
drag, startPoint x: 1046, startPoint y: 529, endPoint x: 1175, endPoint y: 527, distance: 129.2
click at [1175, 527] on input "**********" at bounding box center [1172, 529] width 240 height 31
click at [1290, 681] on button "Cancel" at bounding box center [1310, 680] width 53 height 26
